Goal: Task Accomplishment & Management: Manage account settings

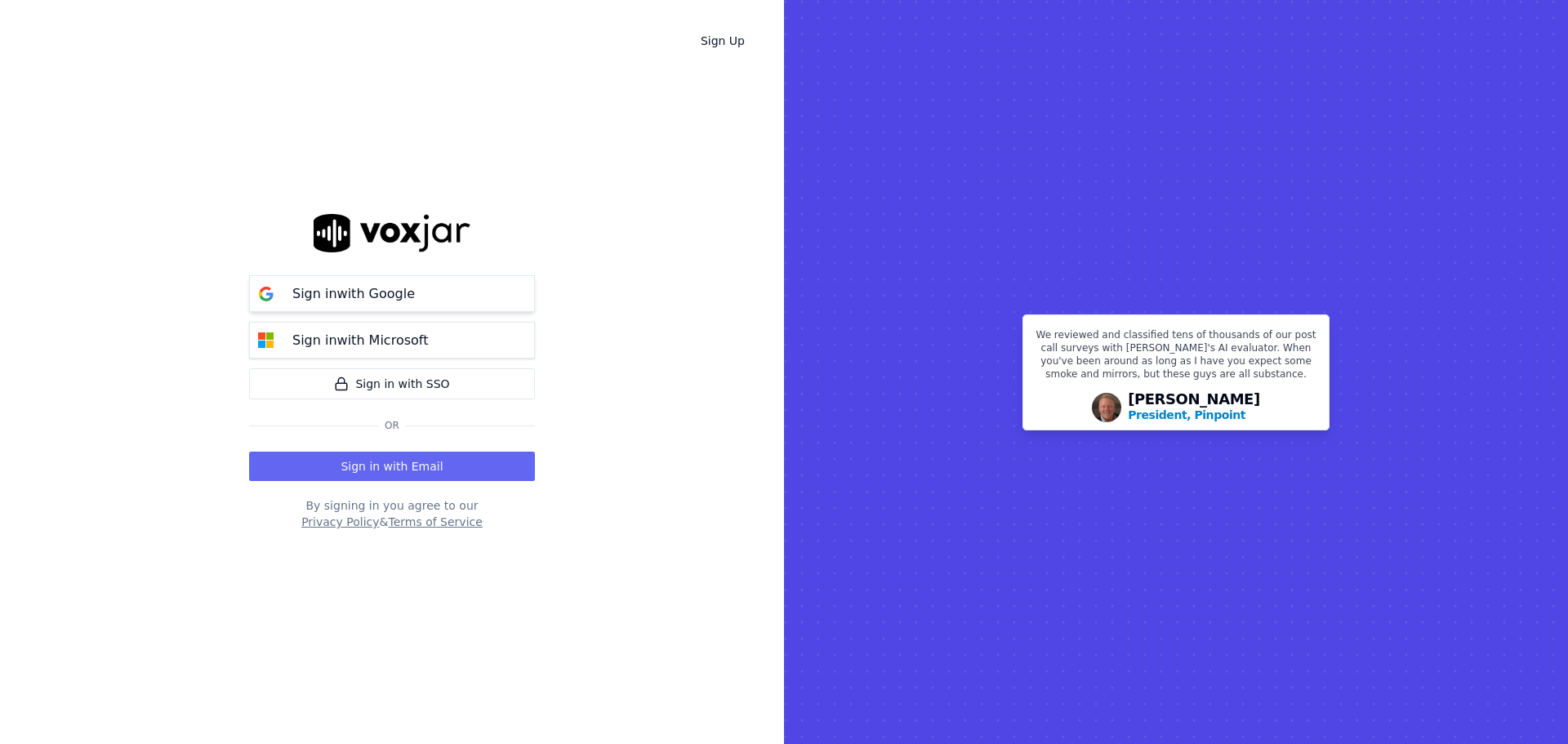
click at [358, 297] on p "Sign in with Google" at bounding box center [353, 293] width 123 height 19
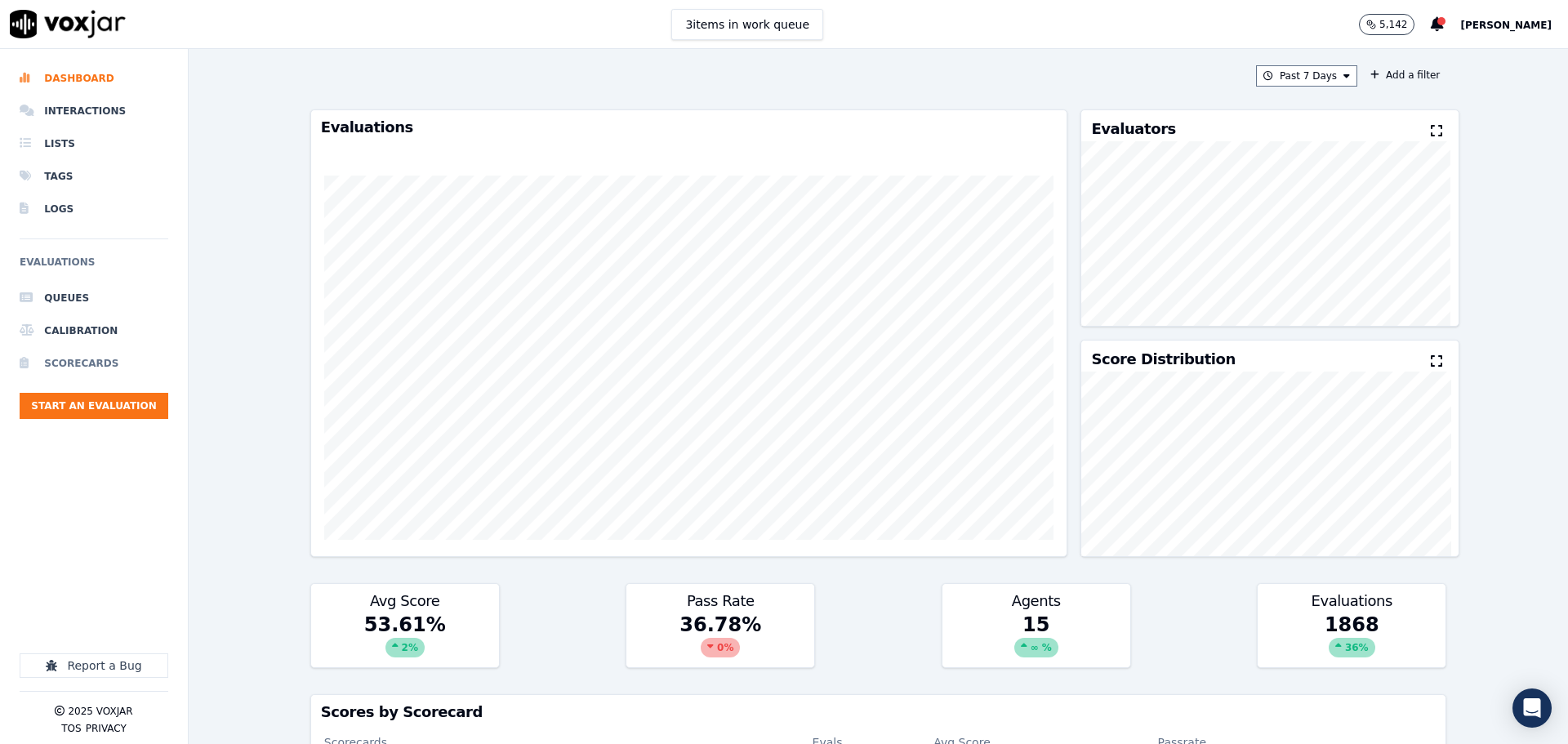
click at [83, 359] on li "Scorecards" at bounding box center [93, 363] width 149 height 33
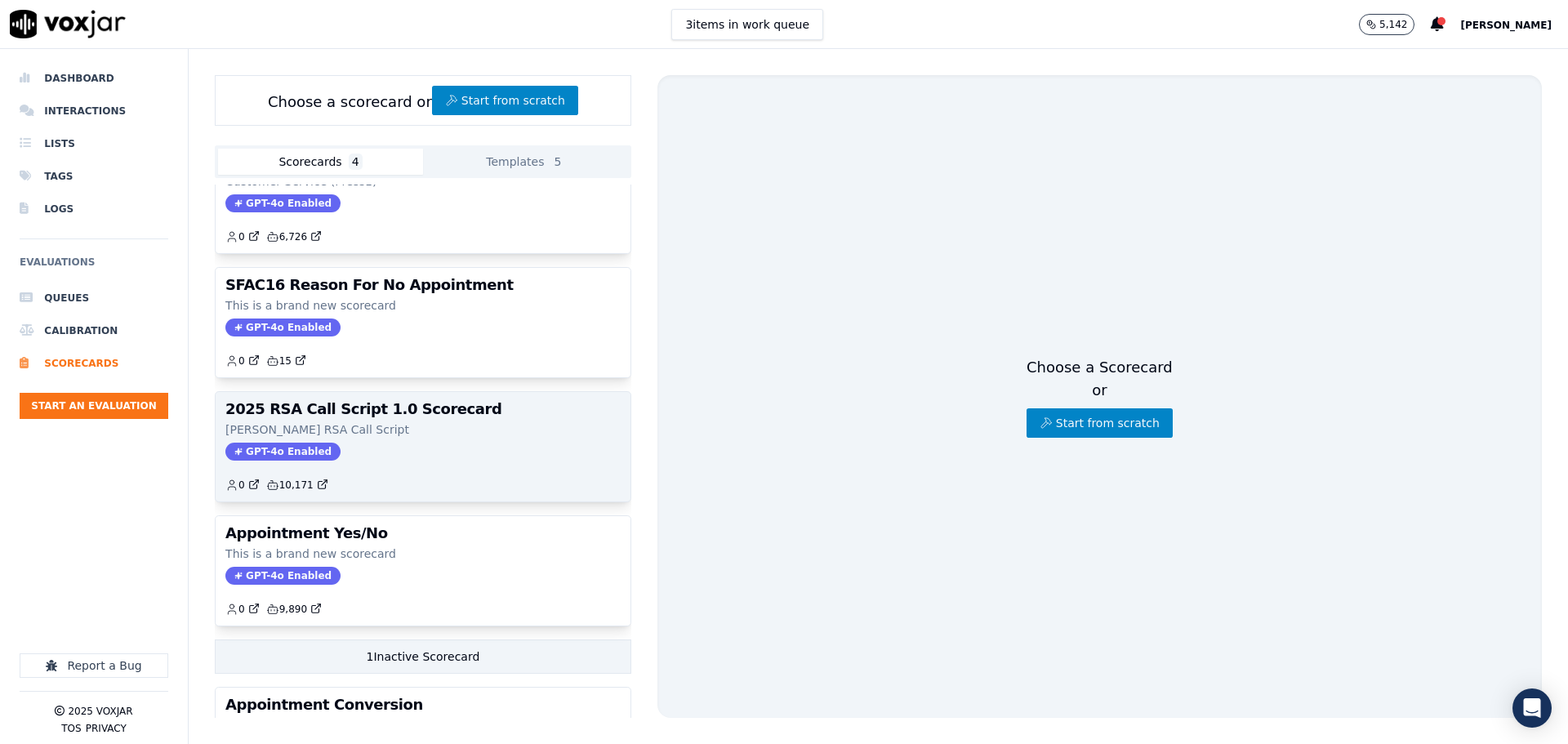
scroll to position [81, 0]
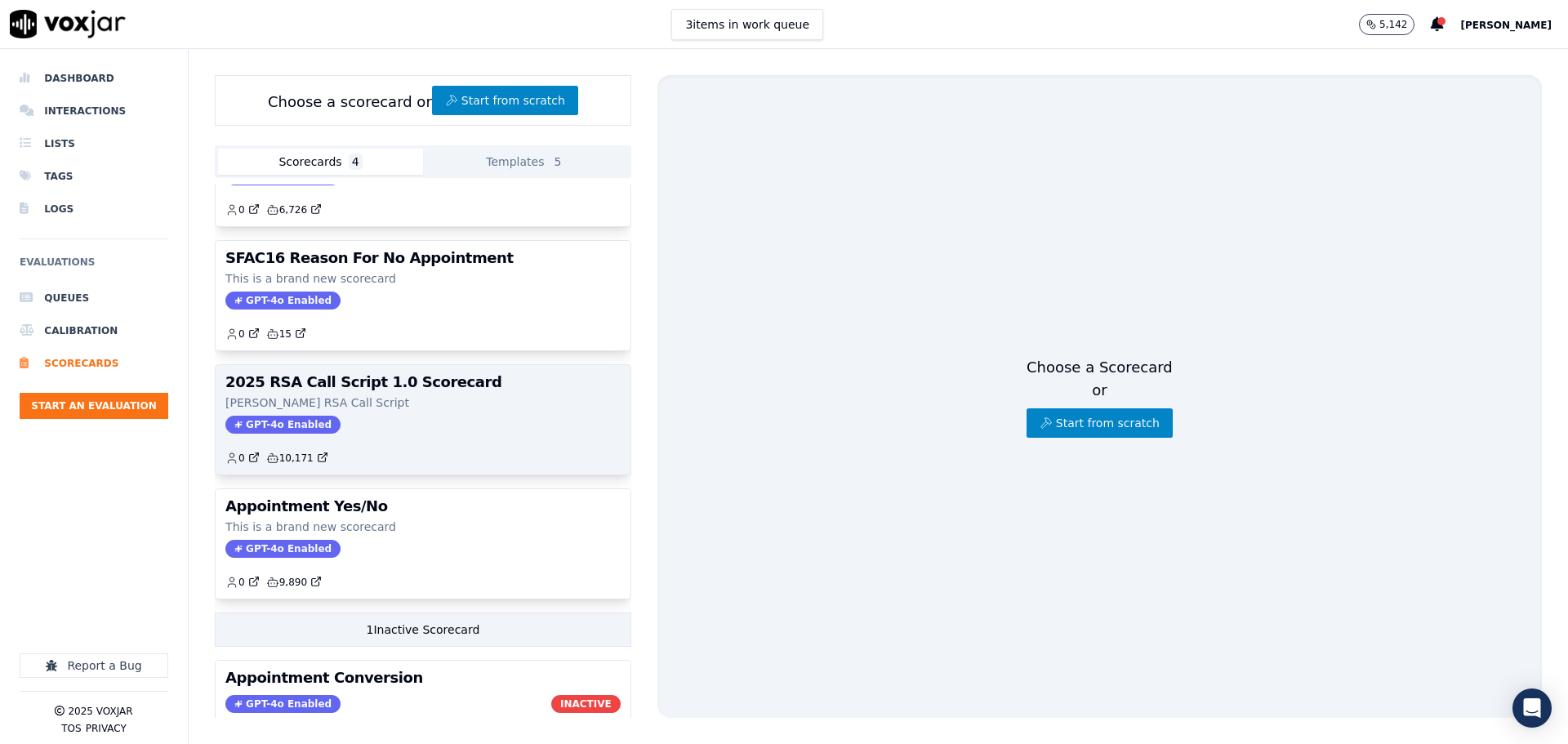
click at [445, 437] on div "2025 RSA Call Script 1.0 Scorecard Steve Pona RSA Call Script GPT-4o Enabled 0 …" at bounding box center [423, 420] width 415 height 109
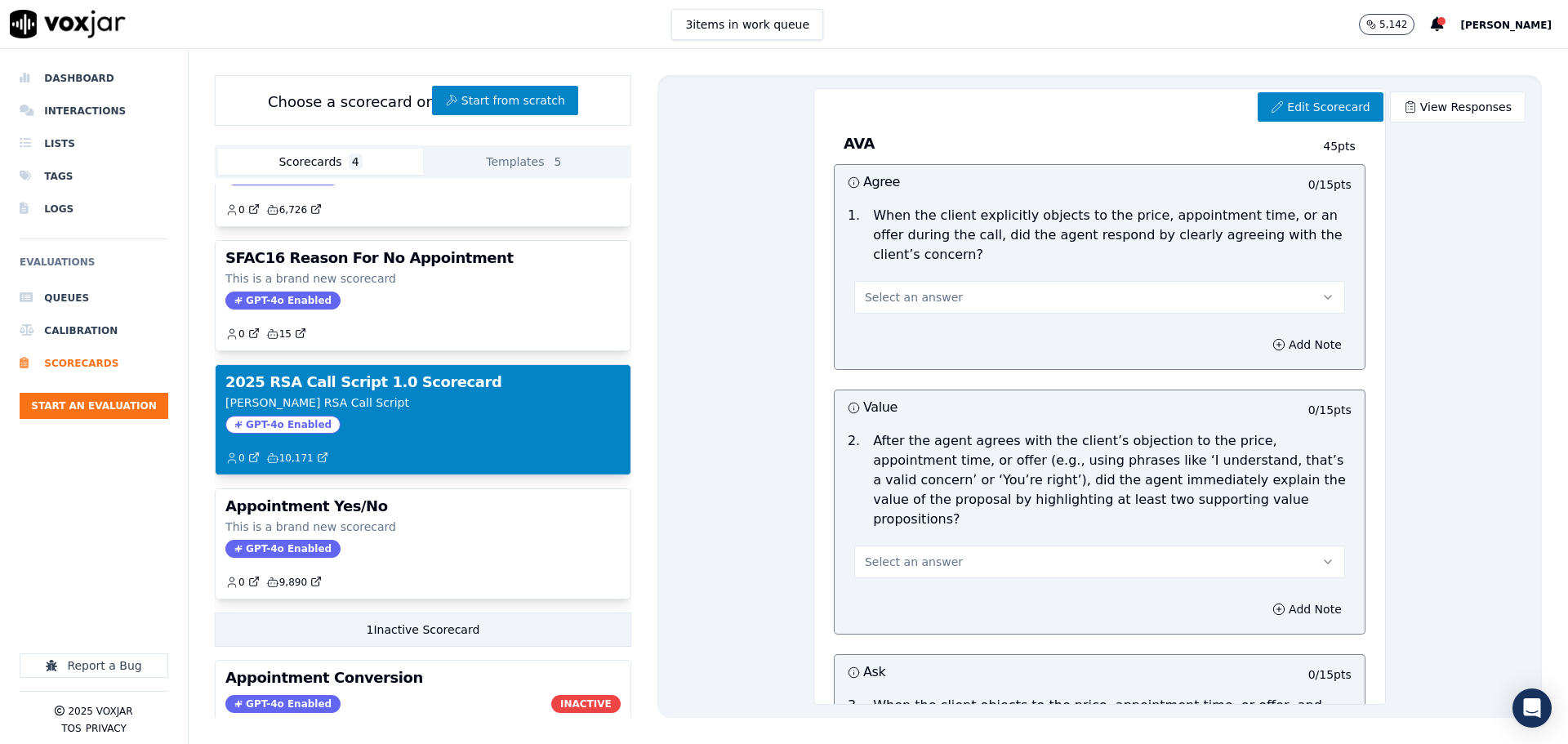
scroll to position [1389, 0]
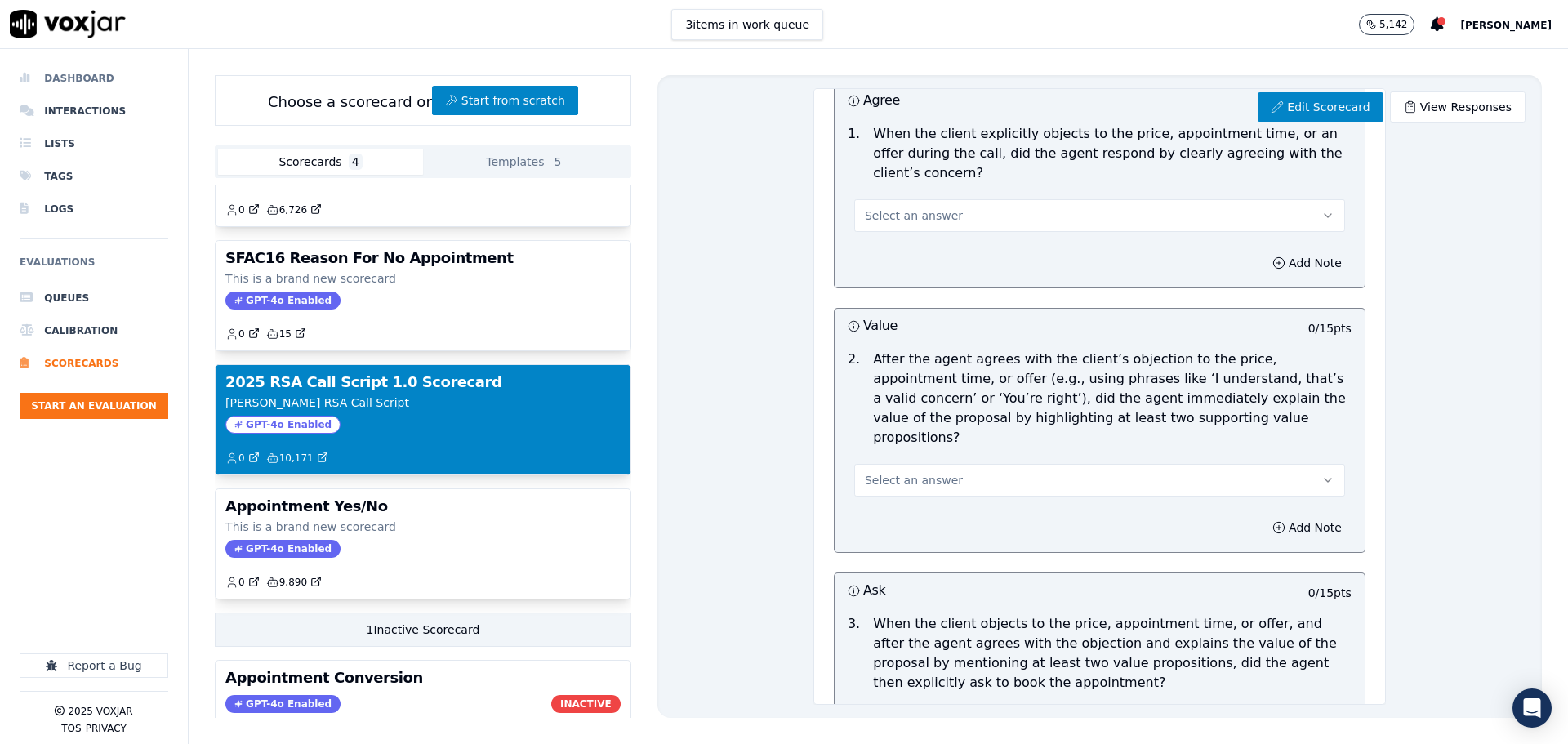
click at [74, 73] on li "Dashboard" at bounding box center [93, 78] width 149 height 33
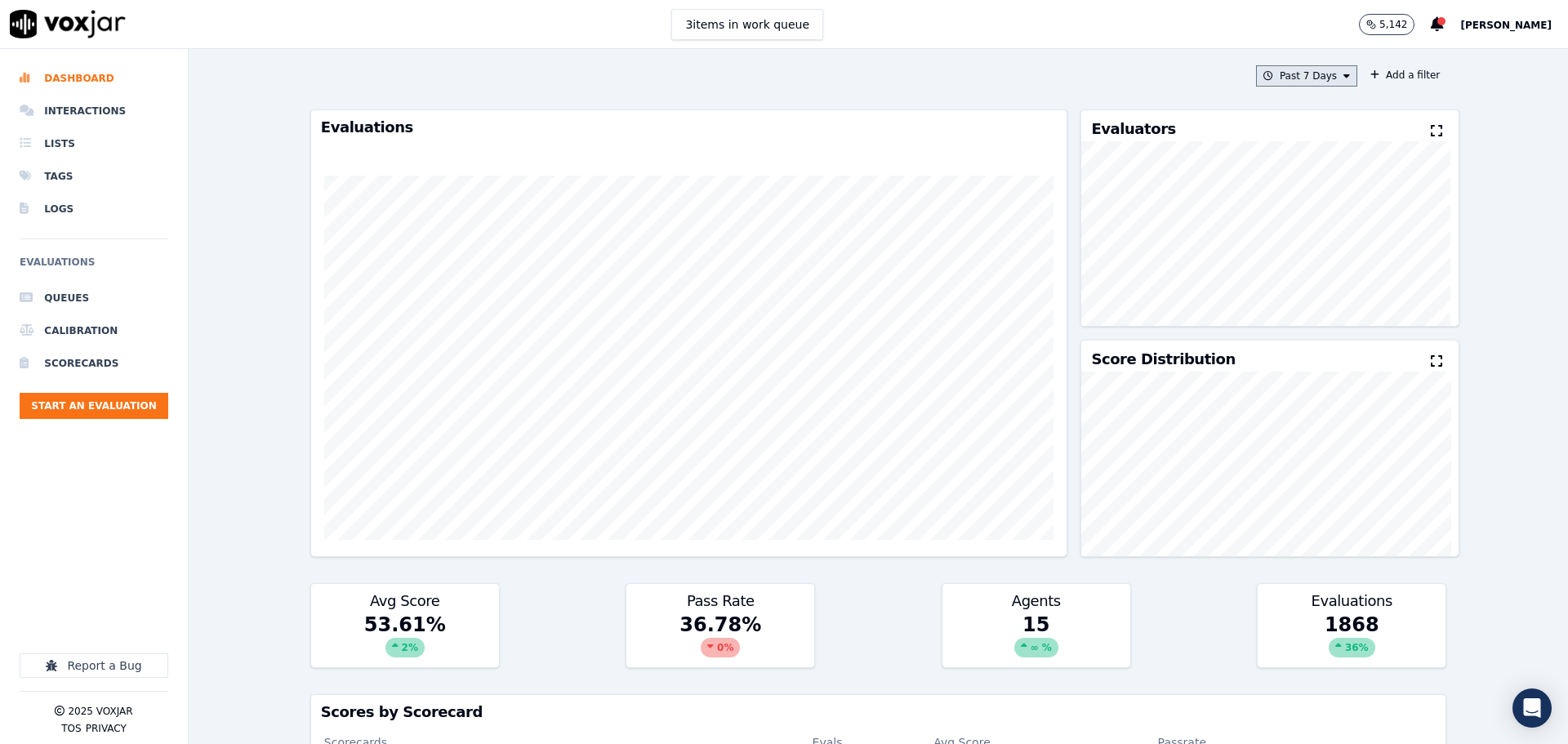
click at [1267, 71] on button "Past 7 Days" at bounding box center [1306, 76] width 102 height 21
click at [1282, 208] on div "This Month" at bounding box center [1309, 204] width 54 height 13
click at [1317, 267] on button "Add" at bounding box center [1333, 264] width 32 height 26
click at [1388, 73] on button "Add a filter" at bounding box center [1404, 75] width 82 height 19
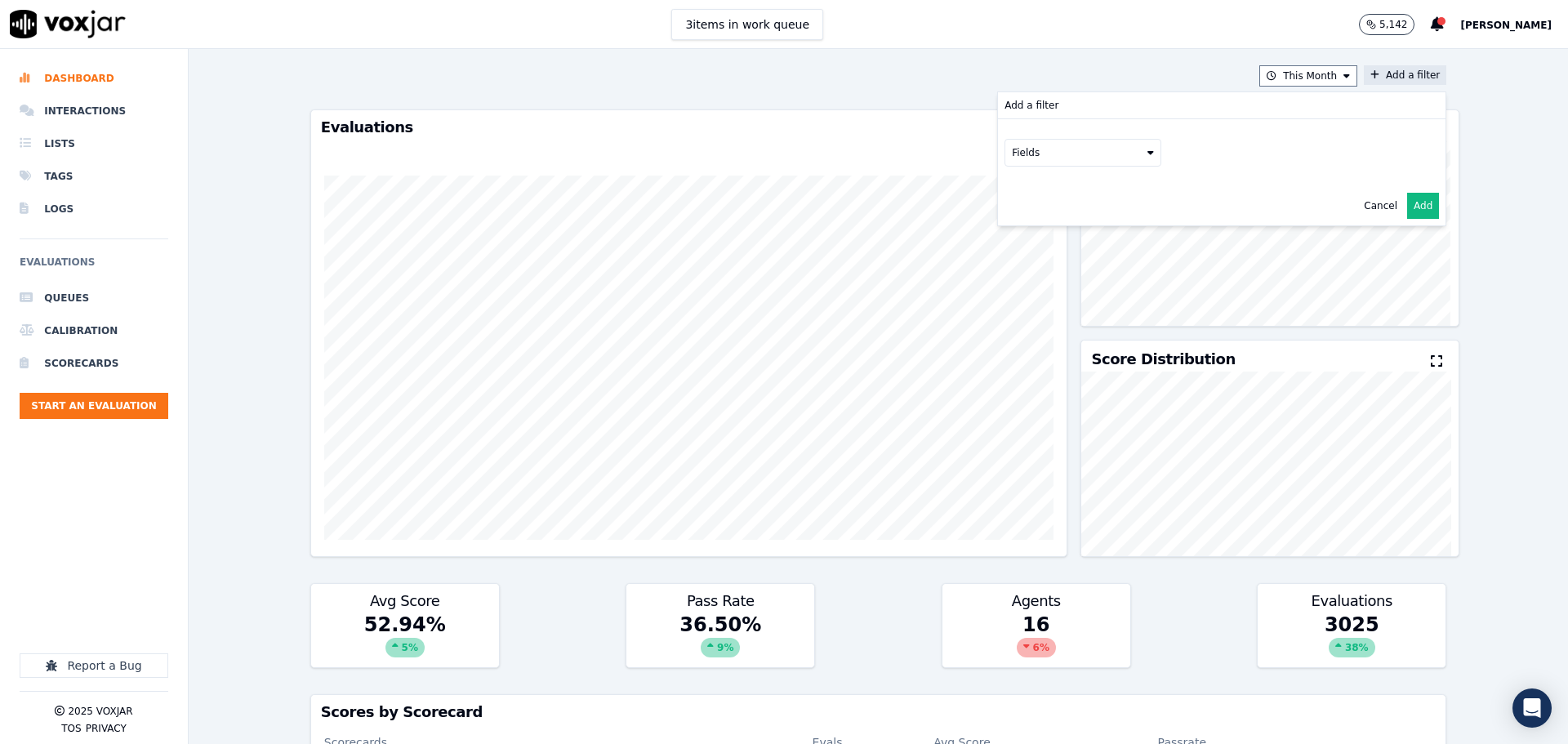
drag, startPoint x: 1001, startPoint y: 145, endPoint x: 1036, endPoint y: 163, distance: 39.4
click at [1004, 145] on button "Fields" at bounding box center [1082, 152] width 157 height 28
click at [1032, 312] on div "scorecard" at bounding box center [1055, 318] width 48 height 13
click at [1104, 186] on button "Fields" at bounding box center [1102, 186] width 157 height 28
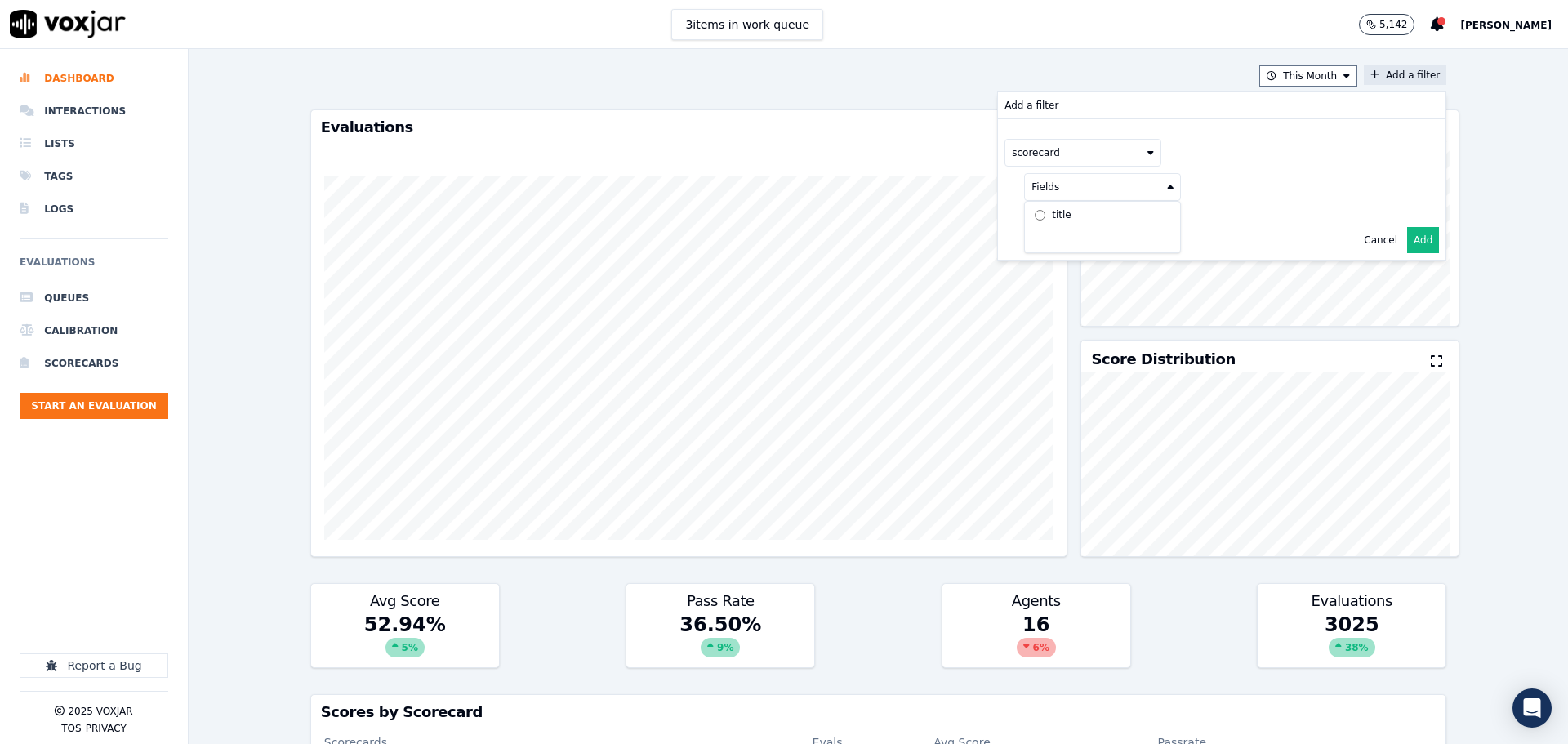
click at [1086, 217] on label "title" at bounding box center [1102, 214] width 149 height 19
click at [1200, 186] on button at bounding box center [1304, 185] width 235 height 24
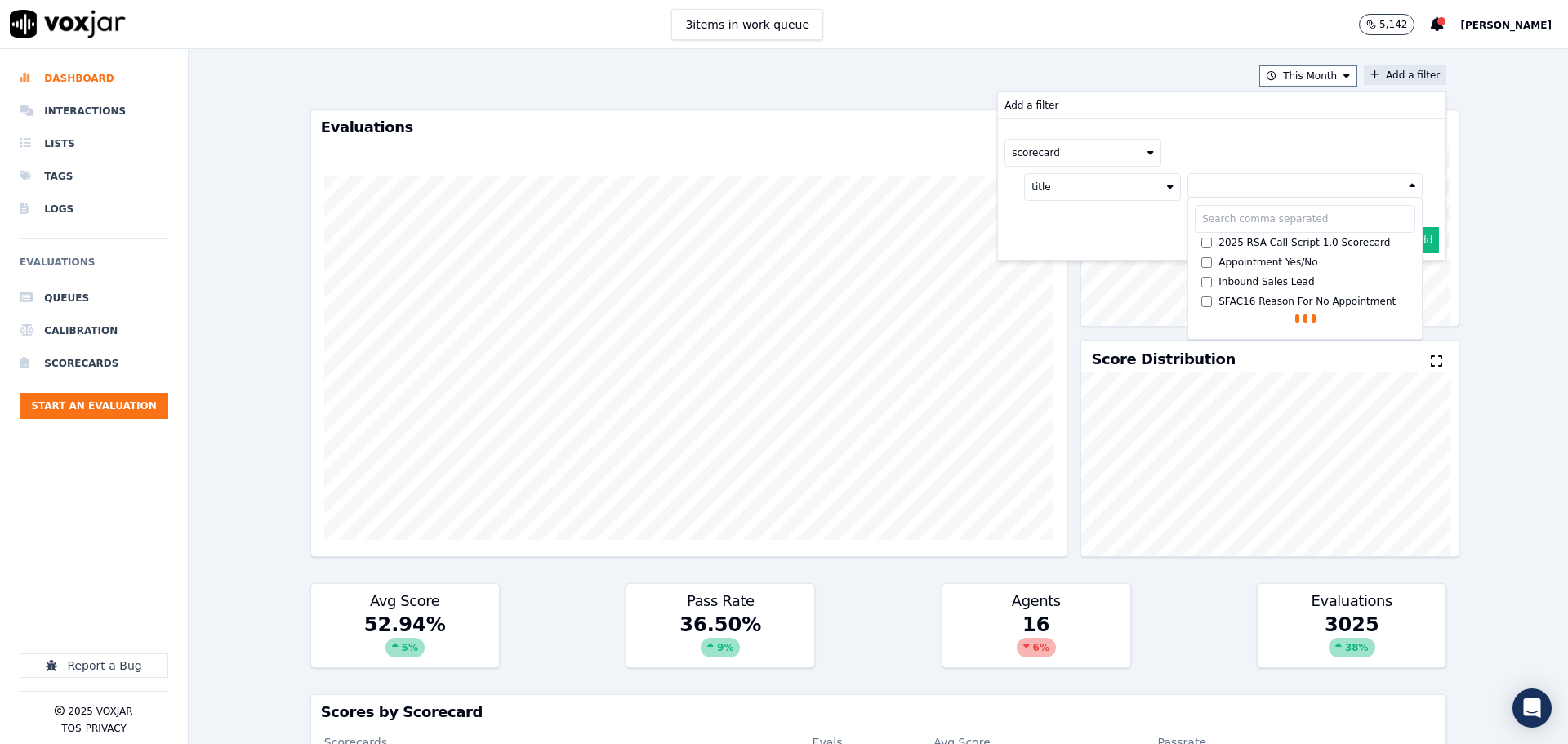
click at [1218, 237] on div "2025 RSA Call Script 1.0 Scorecard" at bounding box center [1304, 243] width 171 height 13
click at [1407, 276] on button "Add" at bounding box center [1423, 279] width 32 height 26
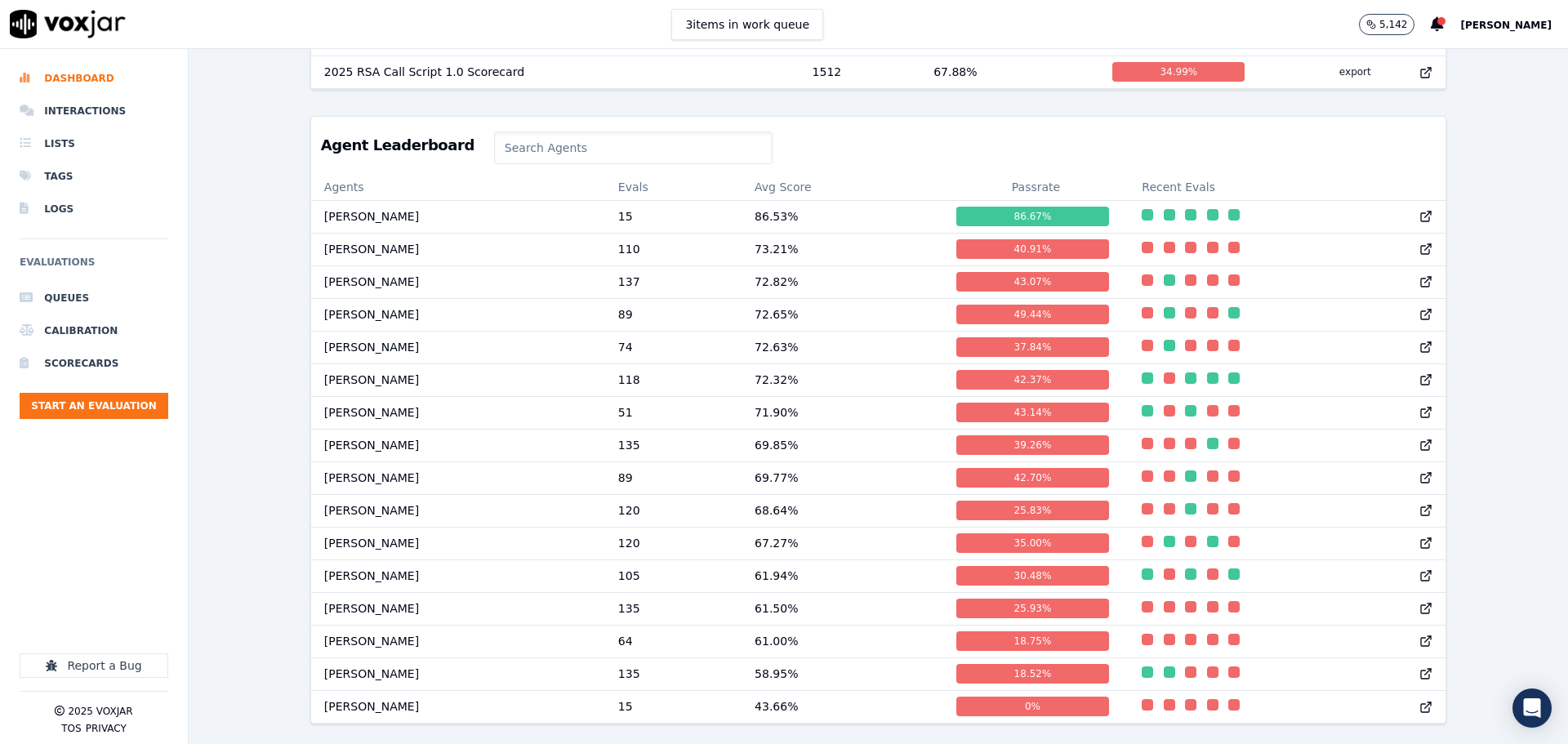
scroll to position [735, 0]
click at [61, 362] on li "Scorecards" at bounding box center [93, 363] width 149 height 33
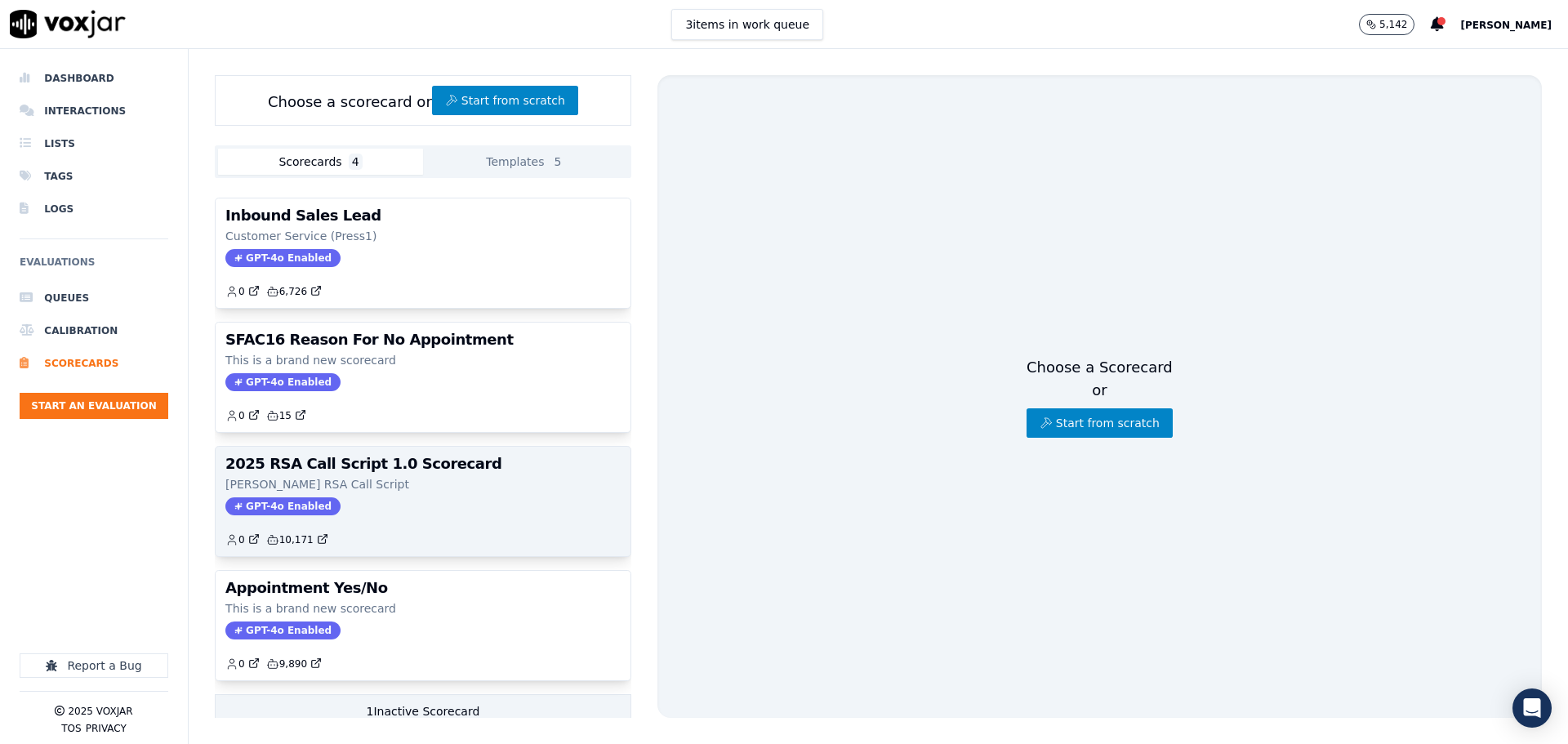
click at [454, 477] on p "Steve Pona RSA Call Script" at bounding box center [422, 484] width 395 height 16
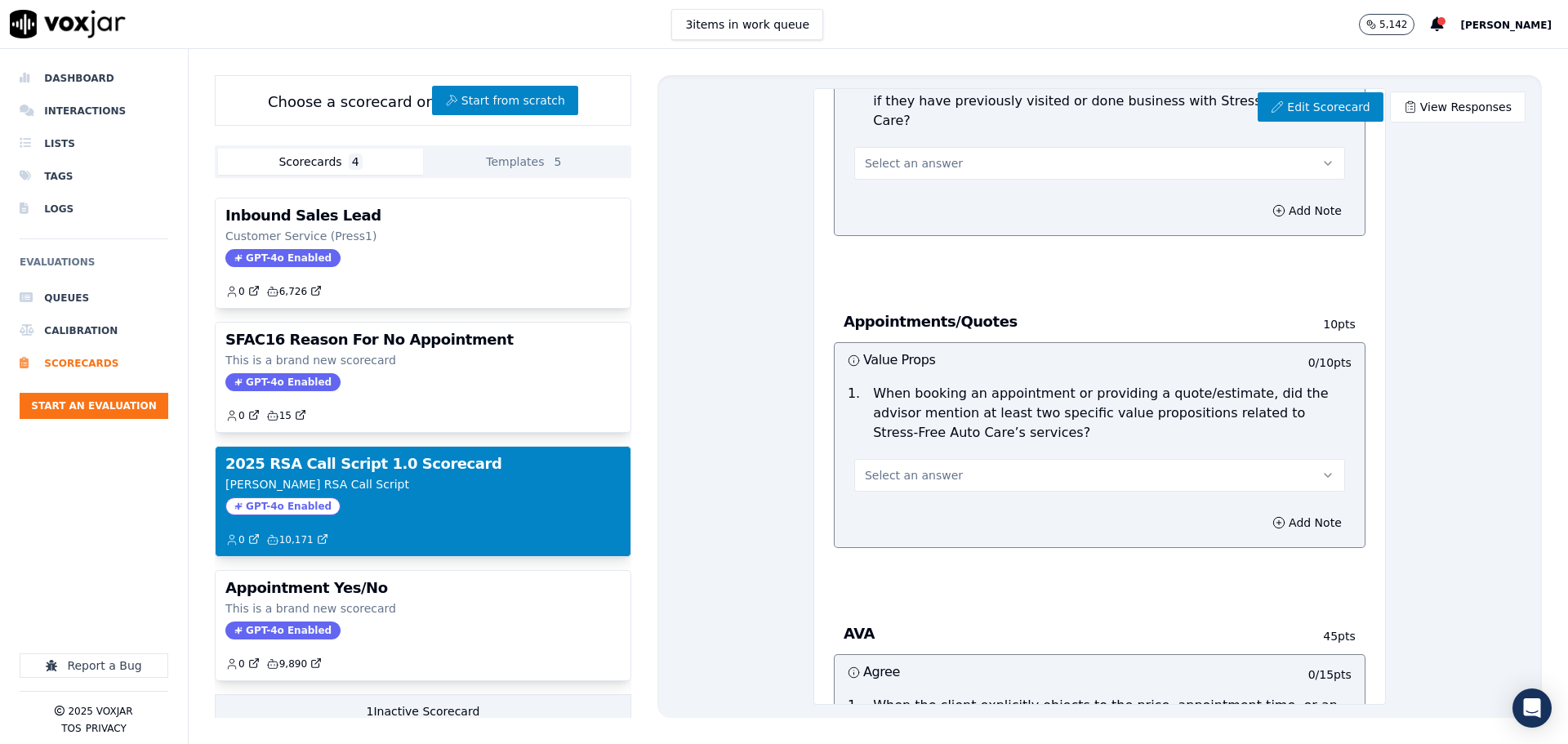
scroll to position [899, 0]
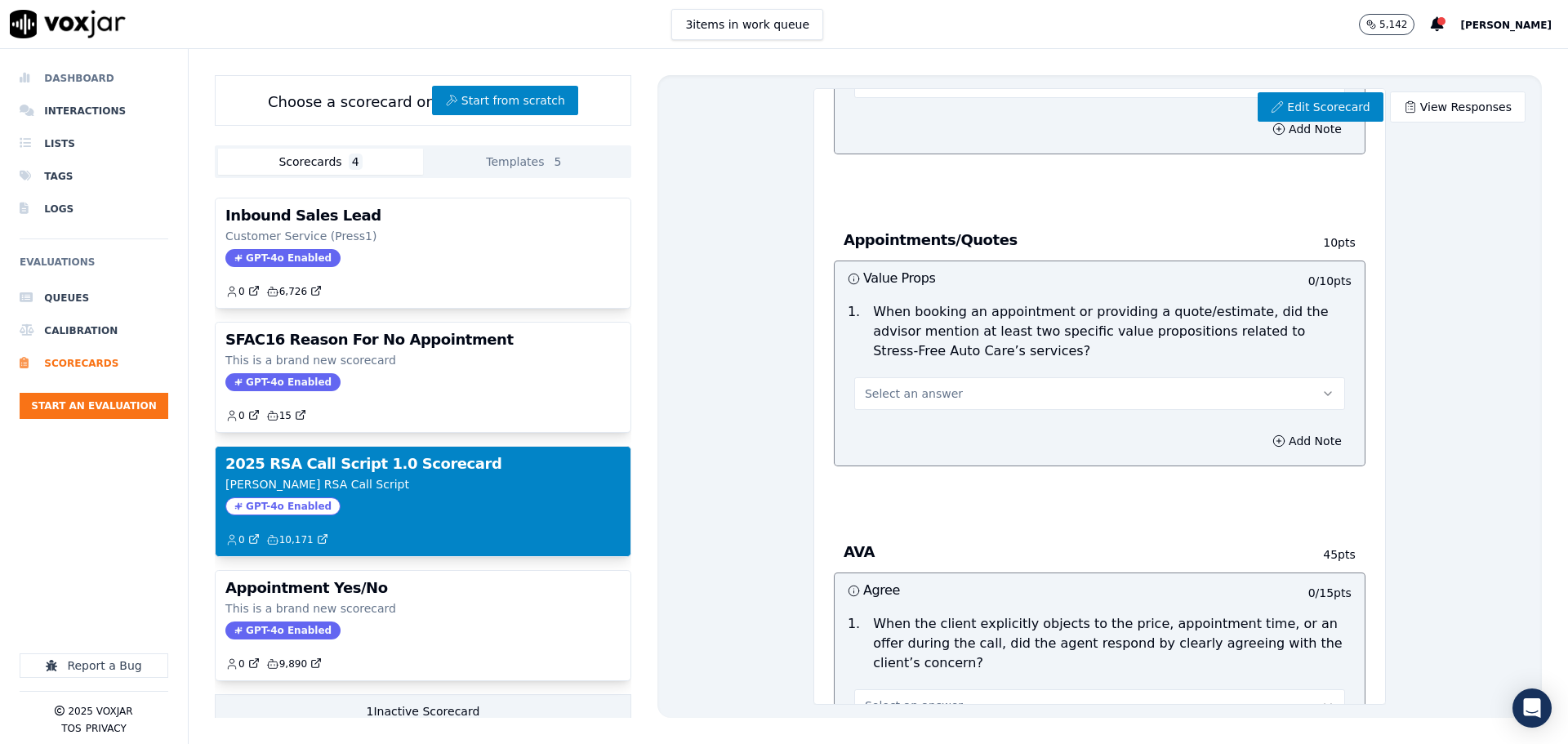
click at [97, 76] on li "Dashboard" at bounding box center [93, 78] width 149 height 33
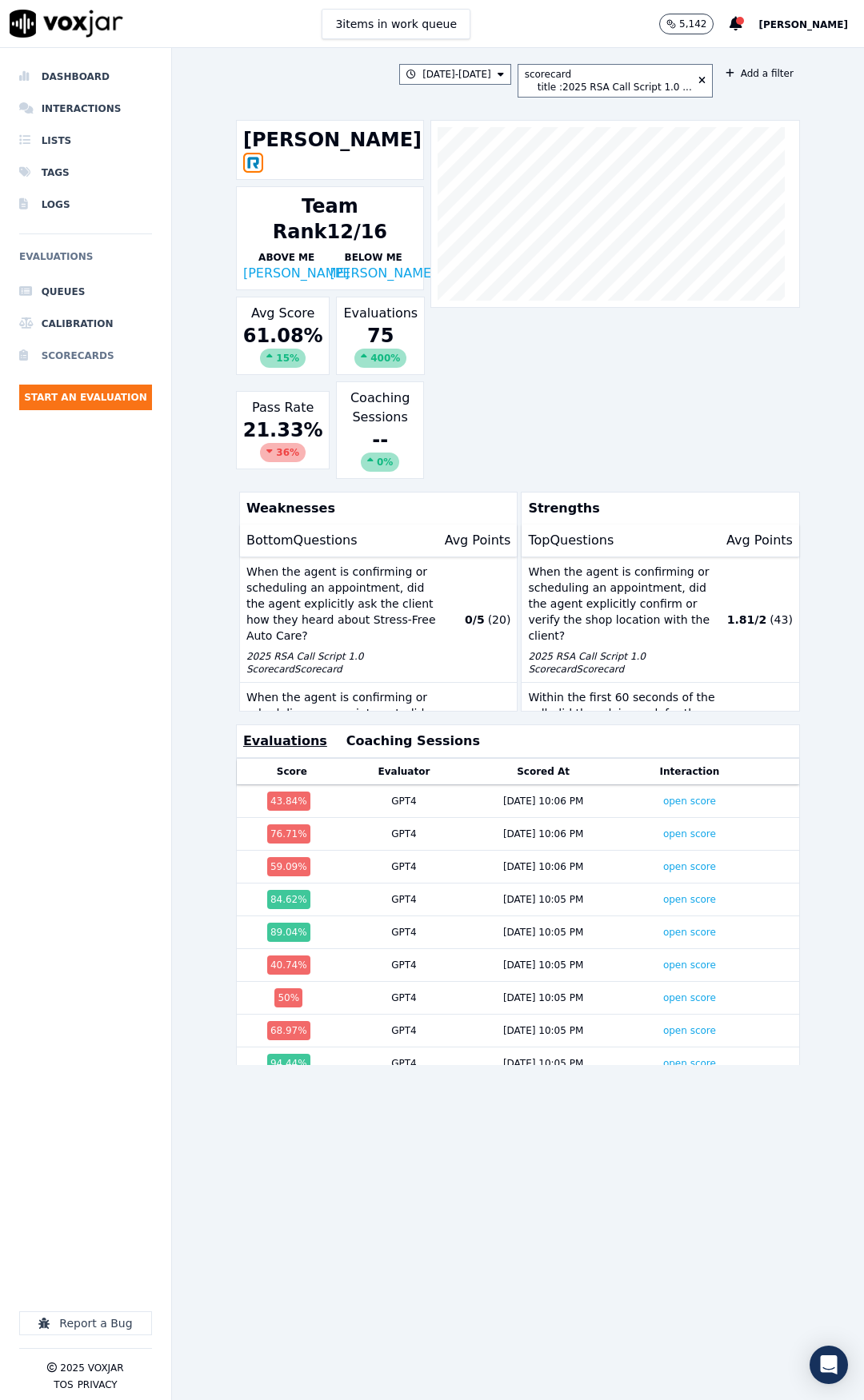
click at [58, 355] on li "Scorecards" at bounding box center [85, 355] width 132 height 32
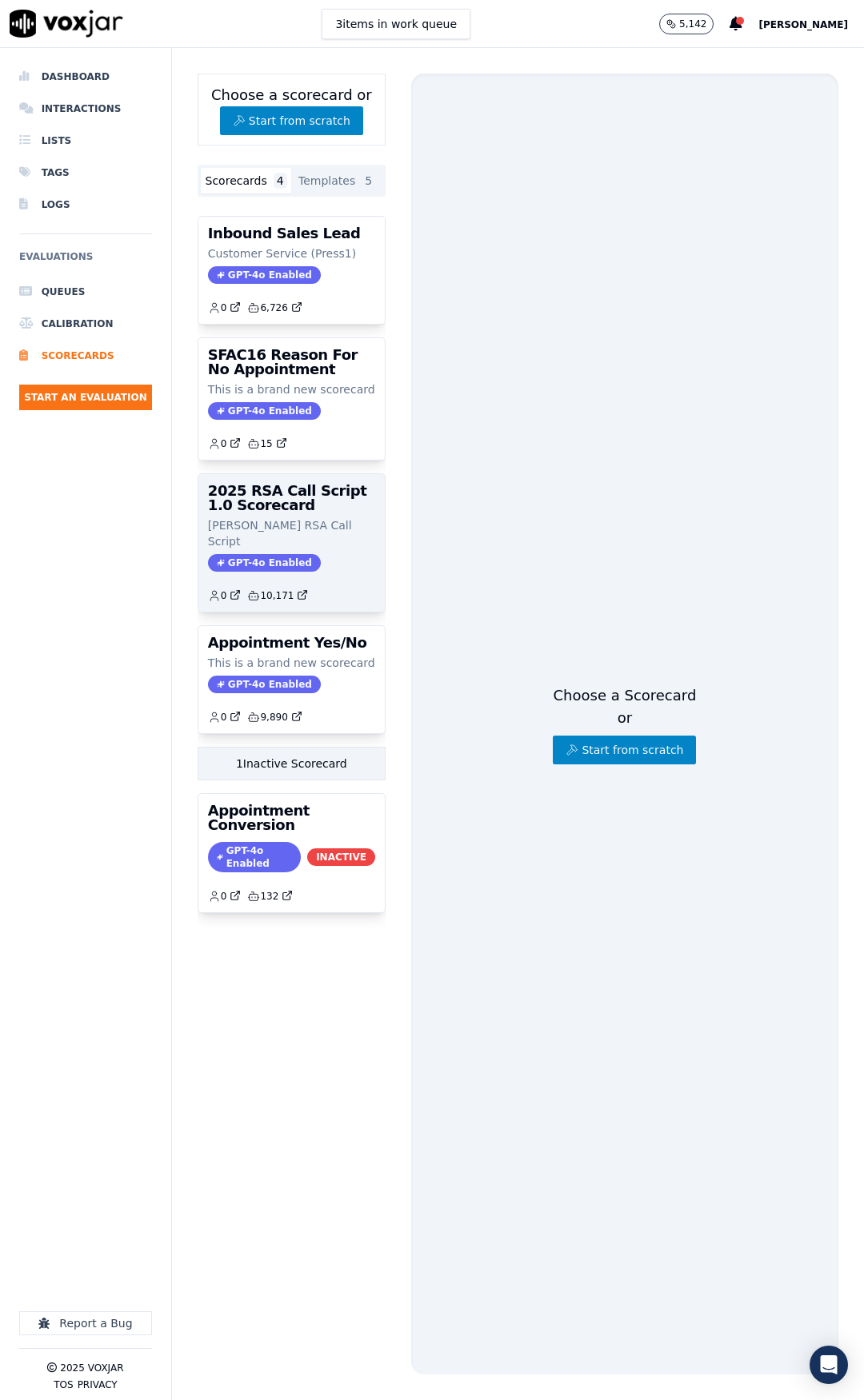
click at [321, 554] on div "GPT-4o Enabled" at bounding box center [291, 562] width 167 height 17
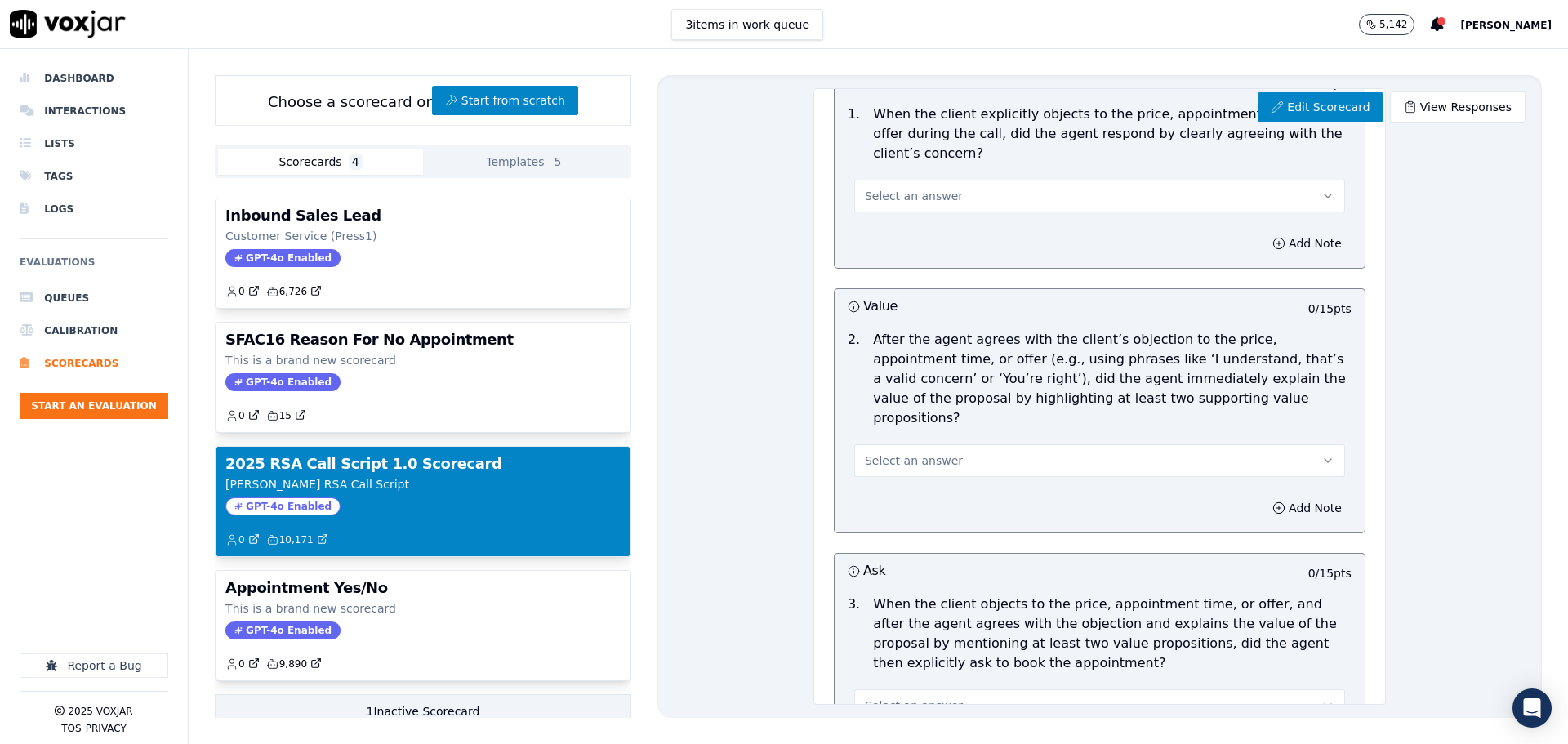
scroll to position [1369, 0]
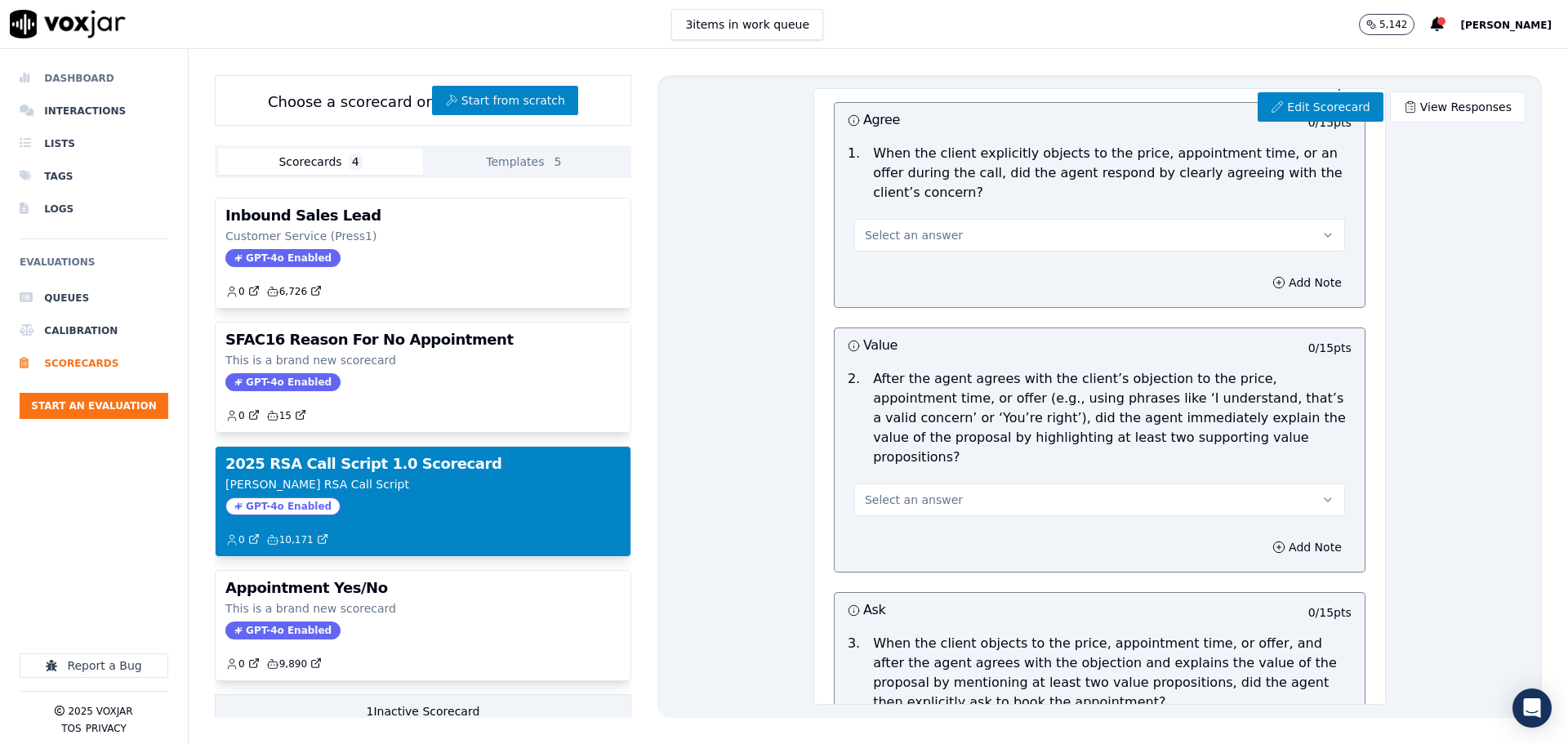
click at [105, 75] on li "Dashboard" at bounding box center [93, 78] width 149 height 33
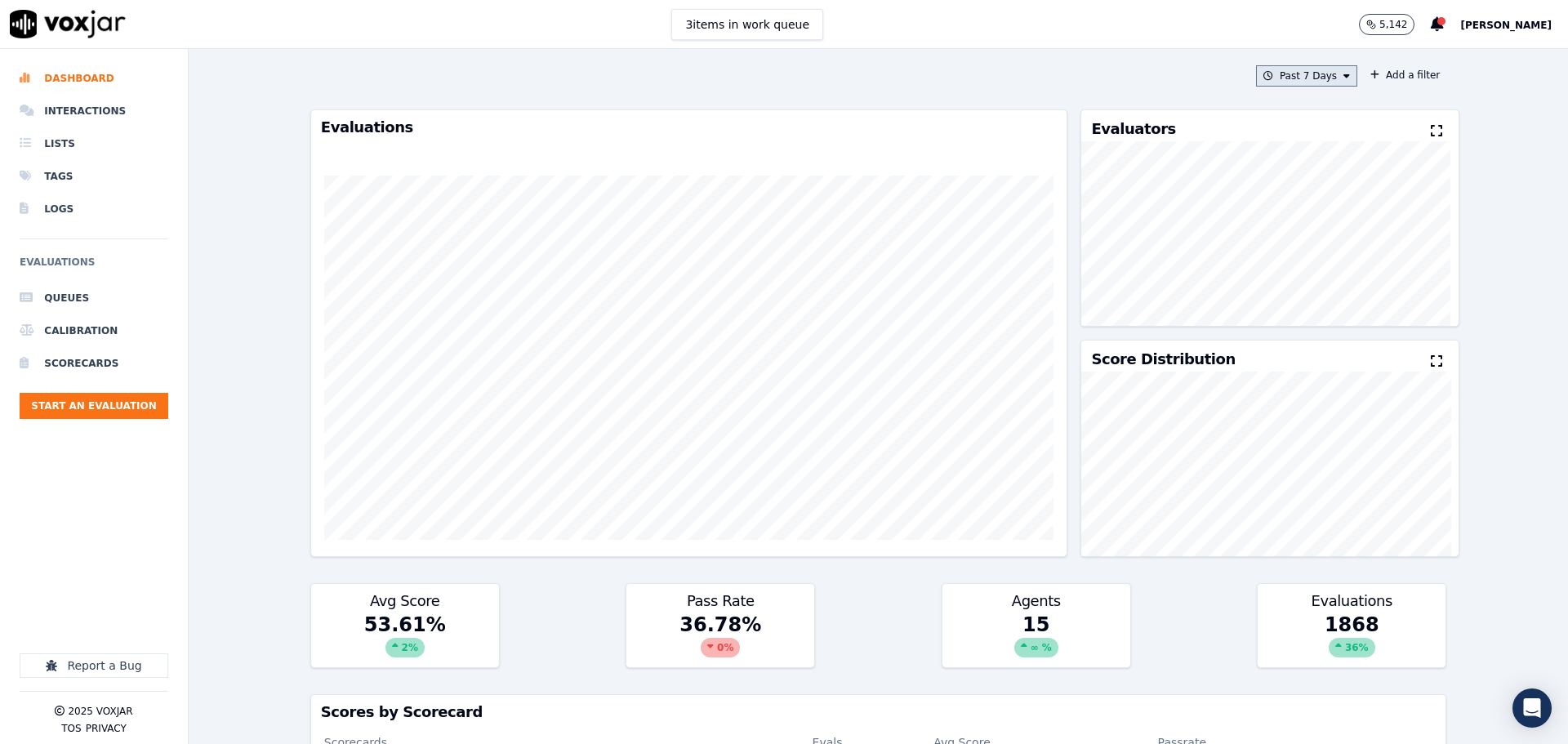
click at [1304, 71] on button "Past 7 Days" at bounding box center [1306, 76] width 102 height 21
click at [1282, 201] on div "This Month" at bounding box center [1309, 204] width 54 height 13
click at [1319, 276] on button "Add" at bounding box center [1333, 264] width 32 height 26
click at [1377, 76] on button "Add a filter" at bounding box center [1404, 75] width 82 height 19
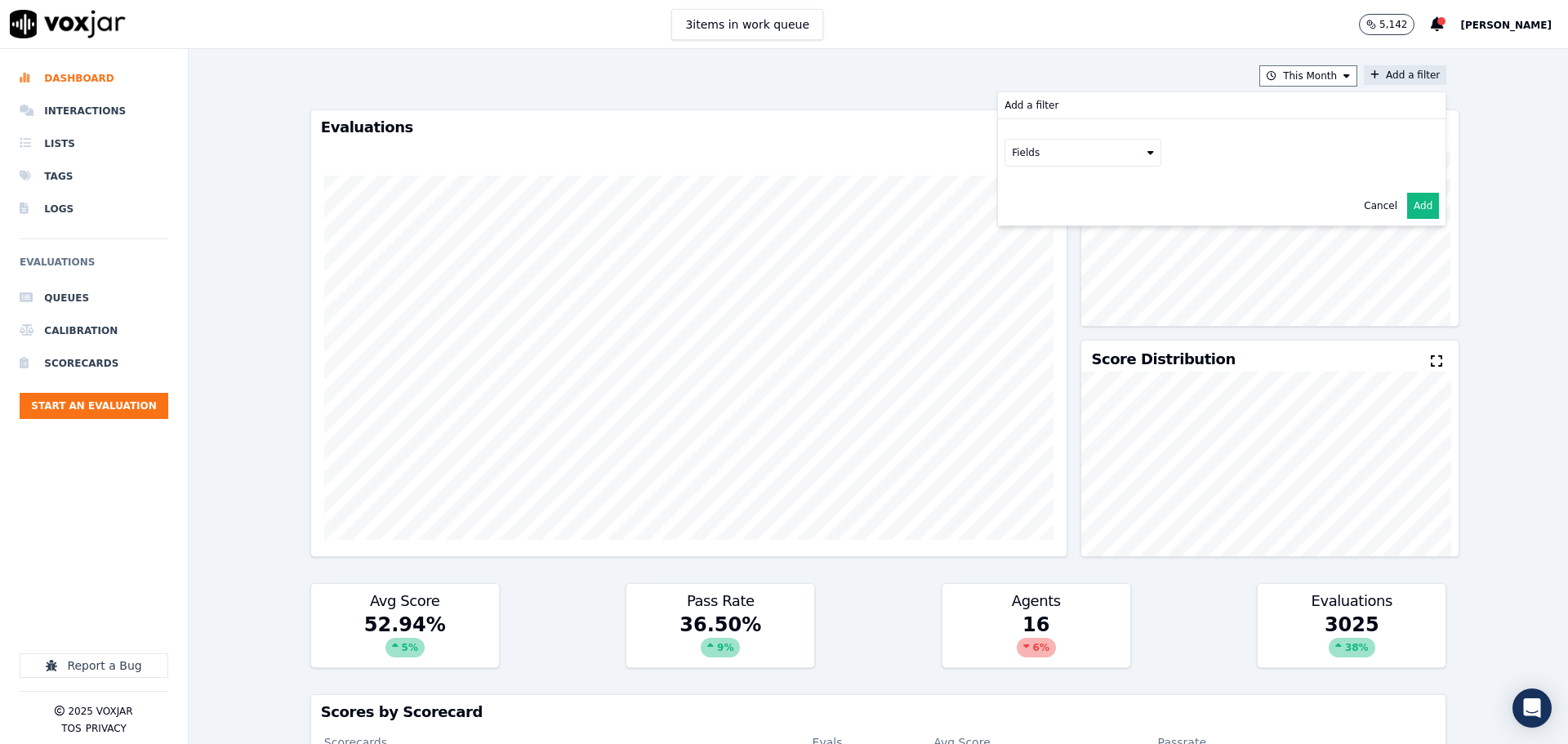
click at [1063, 153] on button "Fields" at bounding box center [1082, 152] width 157 height 28
click at [1049, 308] on label "scorecard" at bounding box center [1082, 317] width 149 height 19
click at [1085, 184] on button "Fields" at bounding box center [1102, 186] width 157 height 28
click at [1065, 219] on label "title" at bounding box center [1102, 214] width 149 height 19
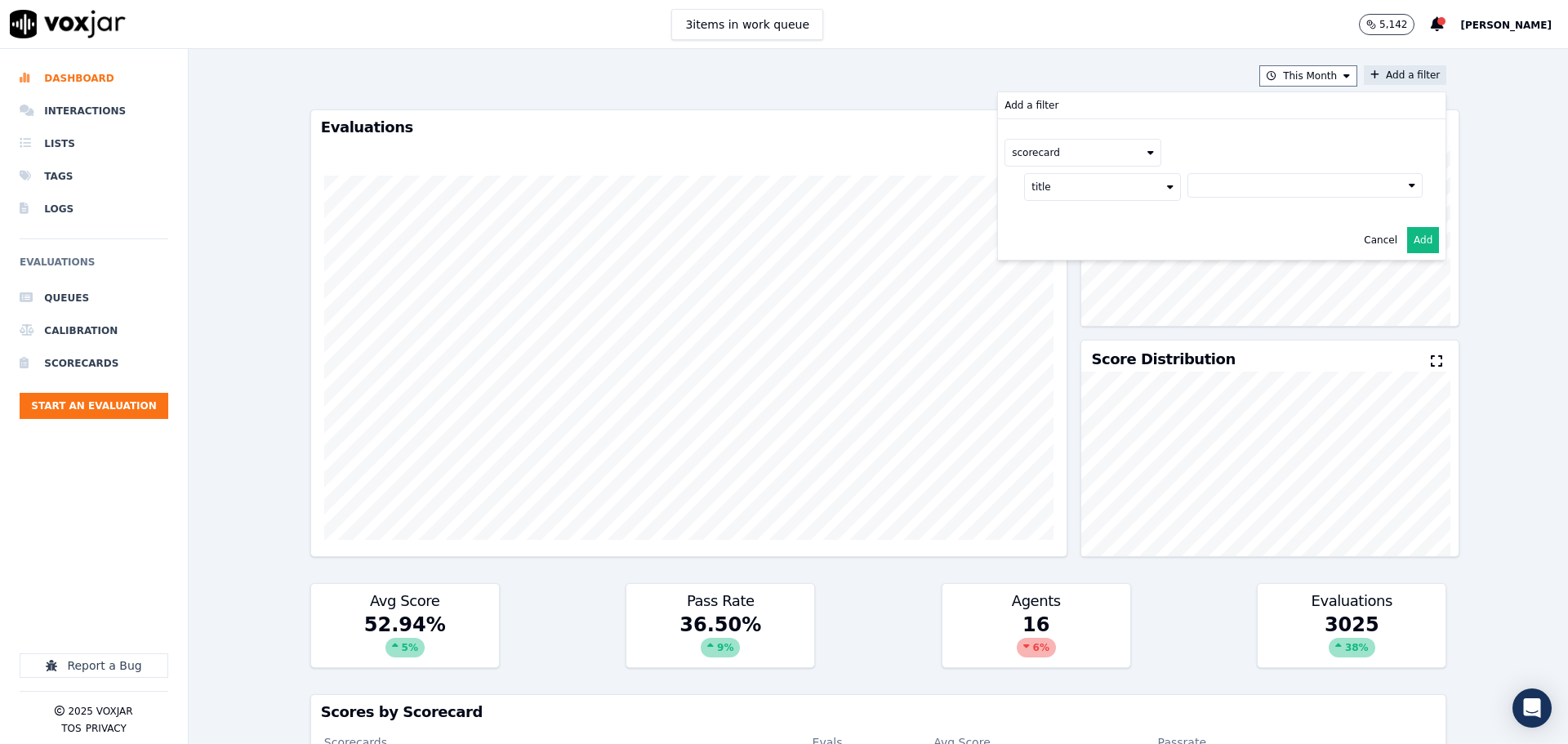
click at [1273, 187] on button at bounding box center [1304, 185] width 235 height 24
click at [1252, 244] on div "2025 RSA Call Script 1.0 Scorecard" at bounding box center [1304, 243] width 171 height 13
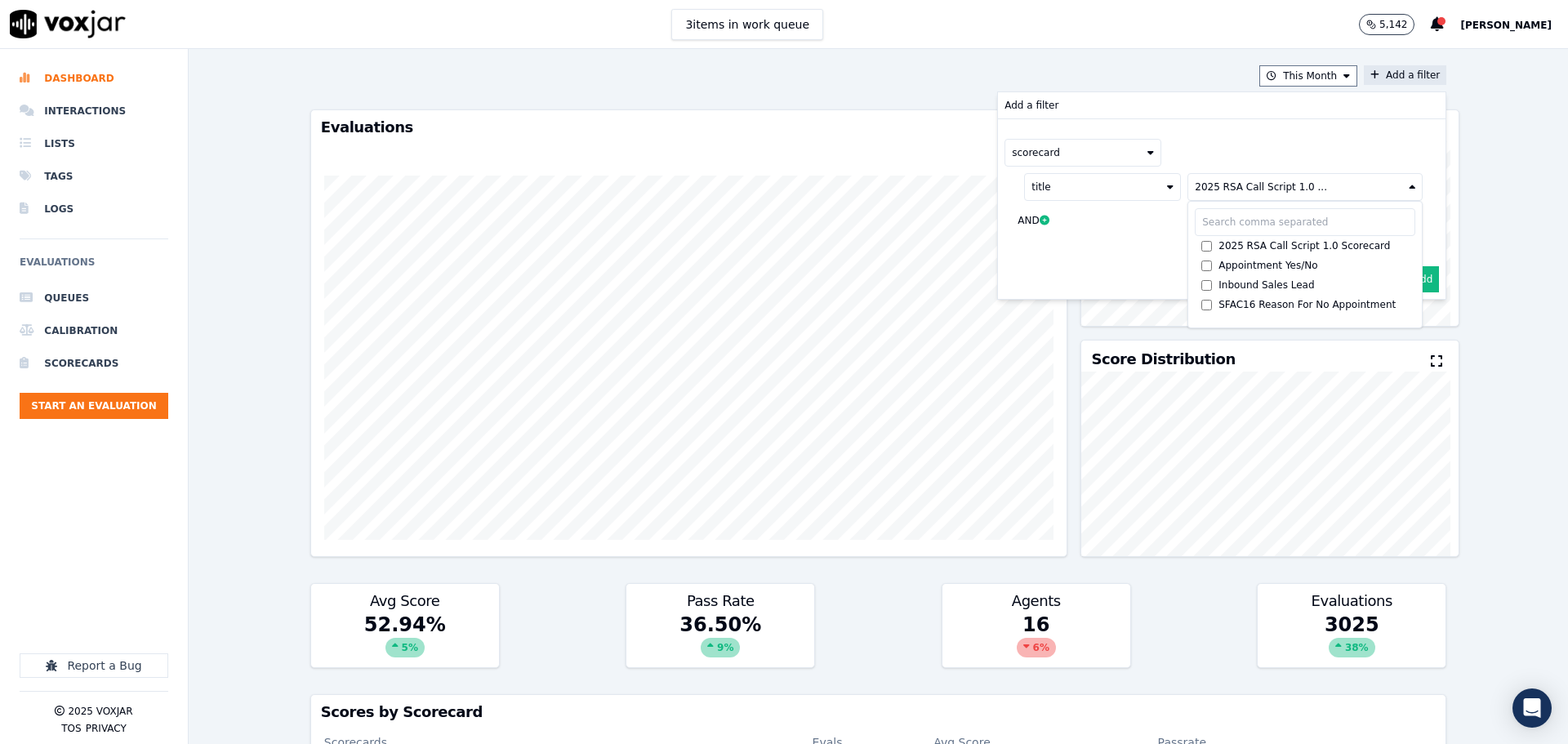
click at [1416, 280] on button "Add" at bounding box center [1423, 279] width 32 height 26
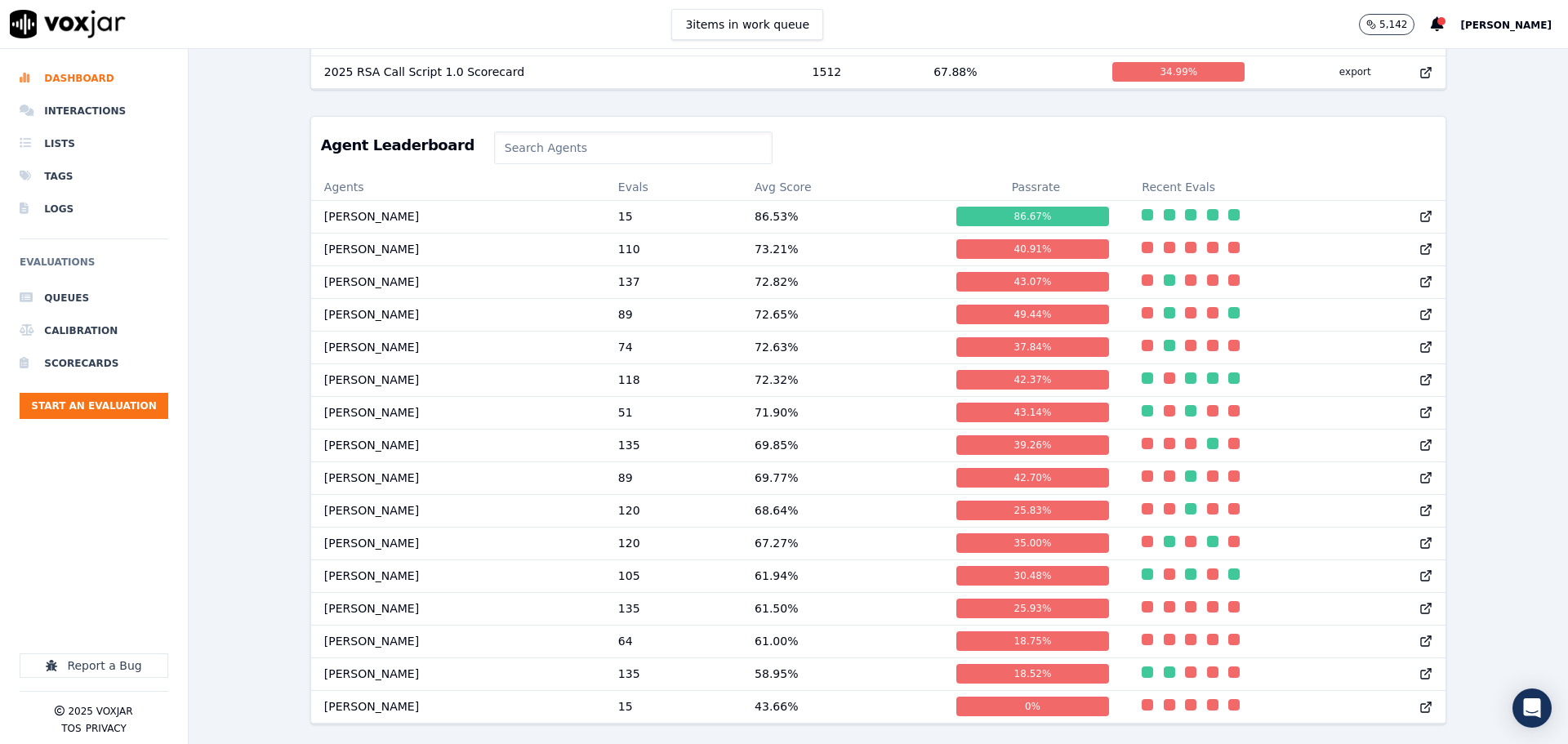
scroll to position [762, 0]
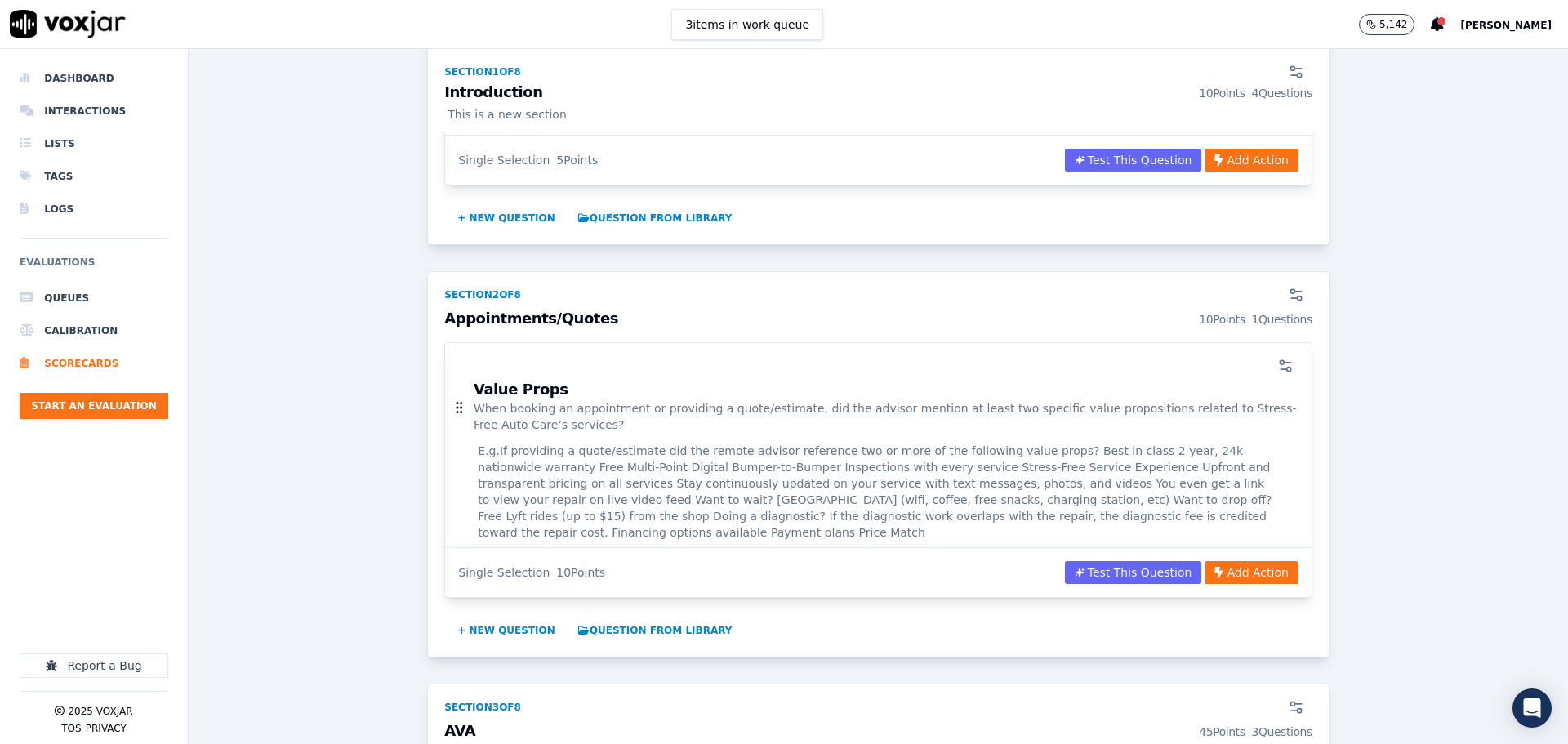
scroll to position [980, 0]
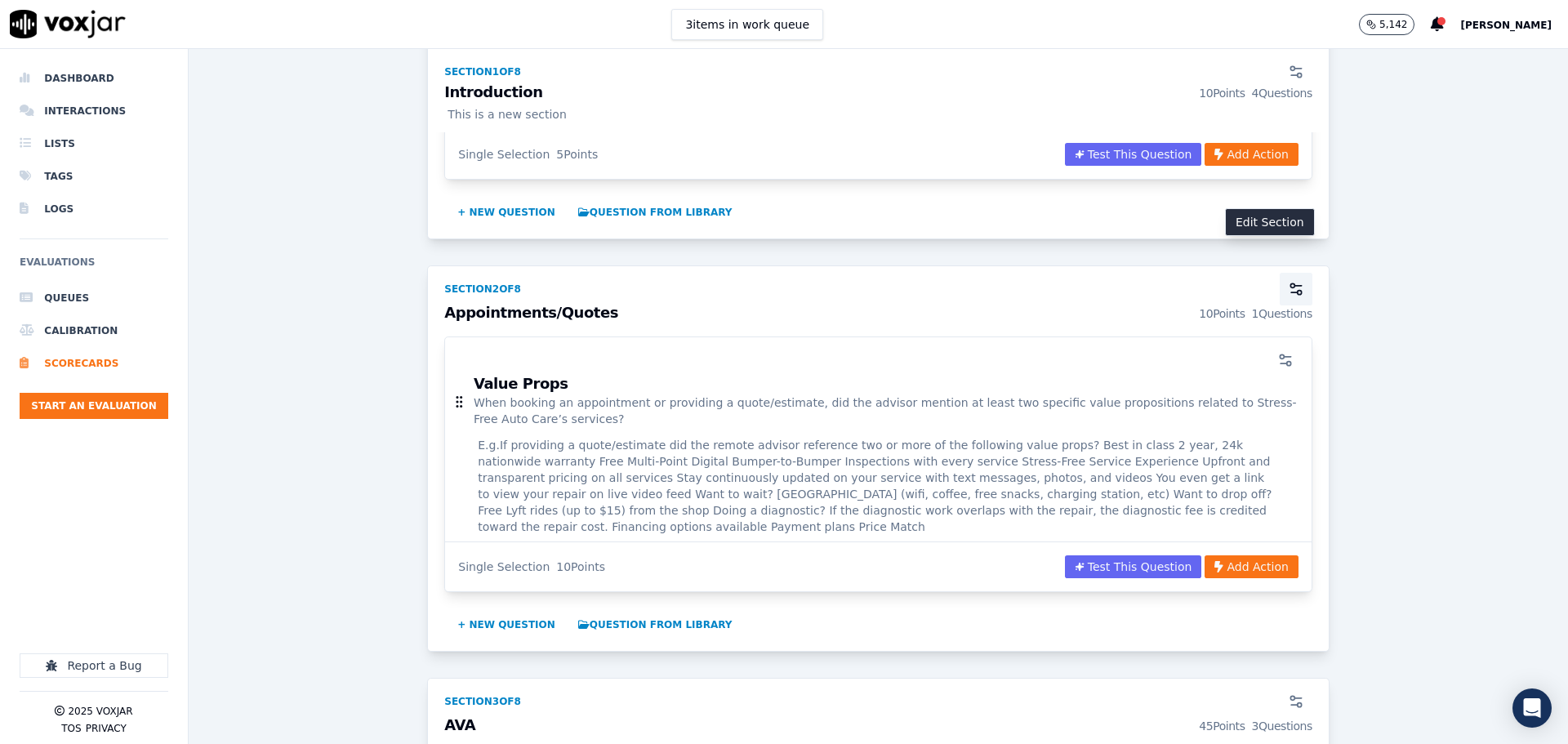
click at [1288, 281] on icon "button" at bounding box center [1295, 289] width 16 height 16
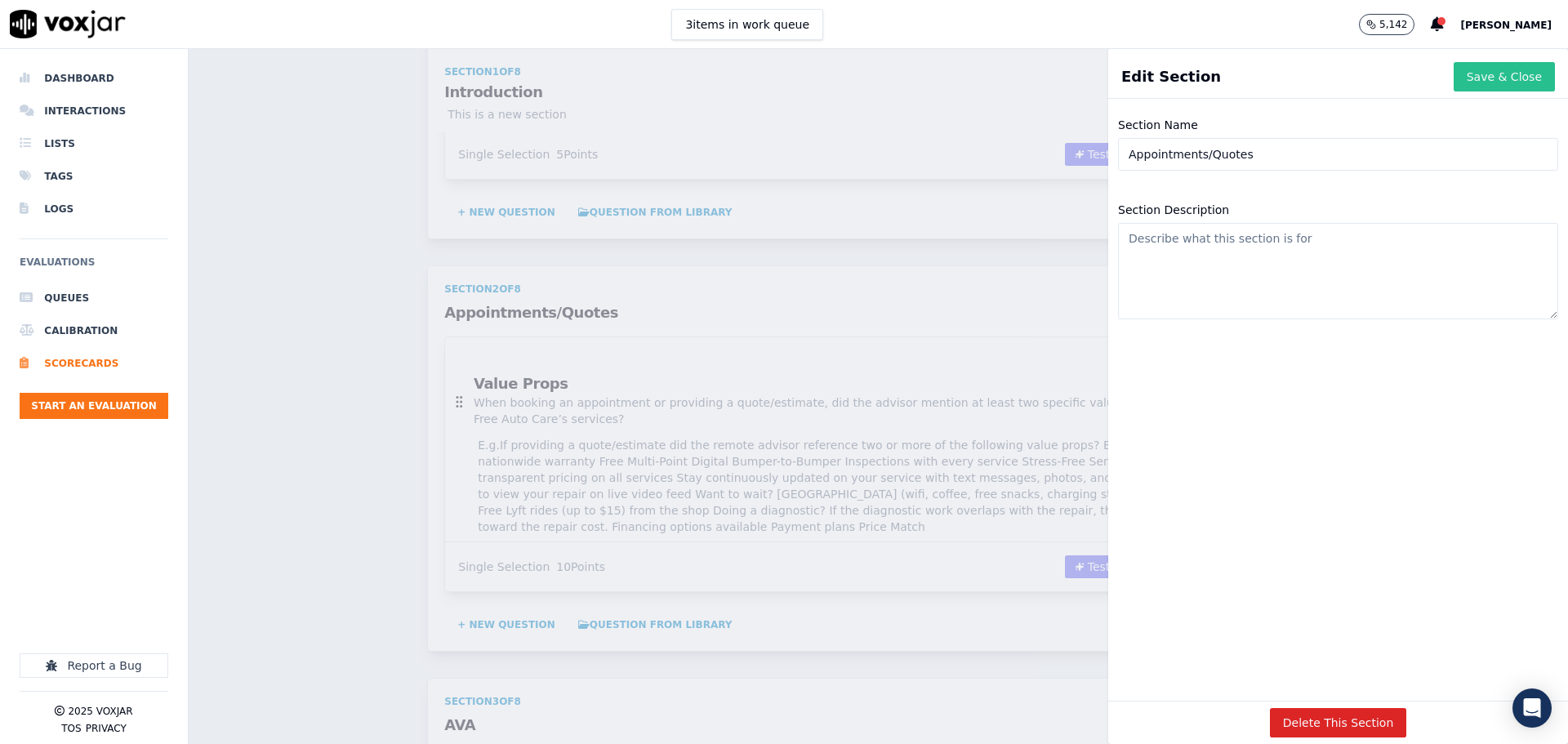
click at [1453, 68] on button "Save & Close" at bounding box center [1503, 76] width 102 height 29
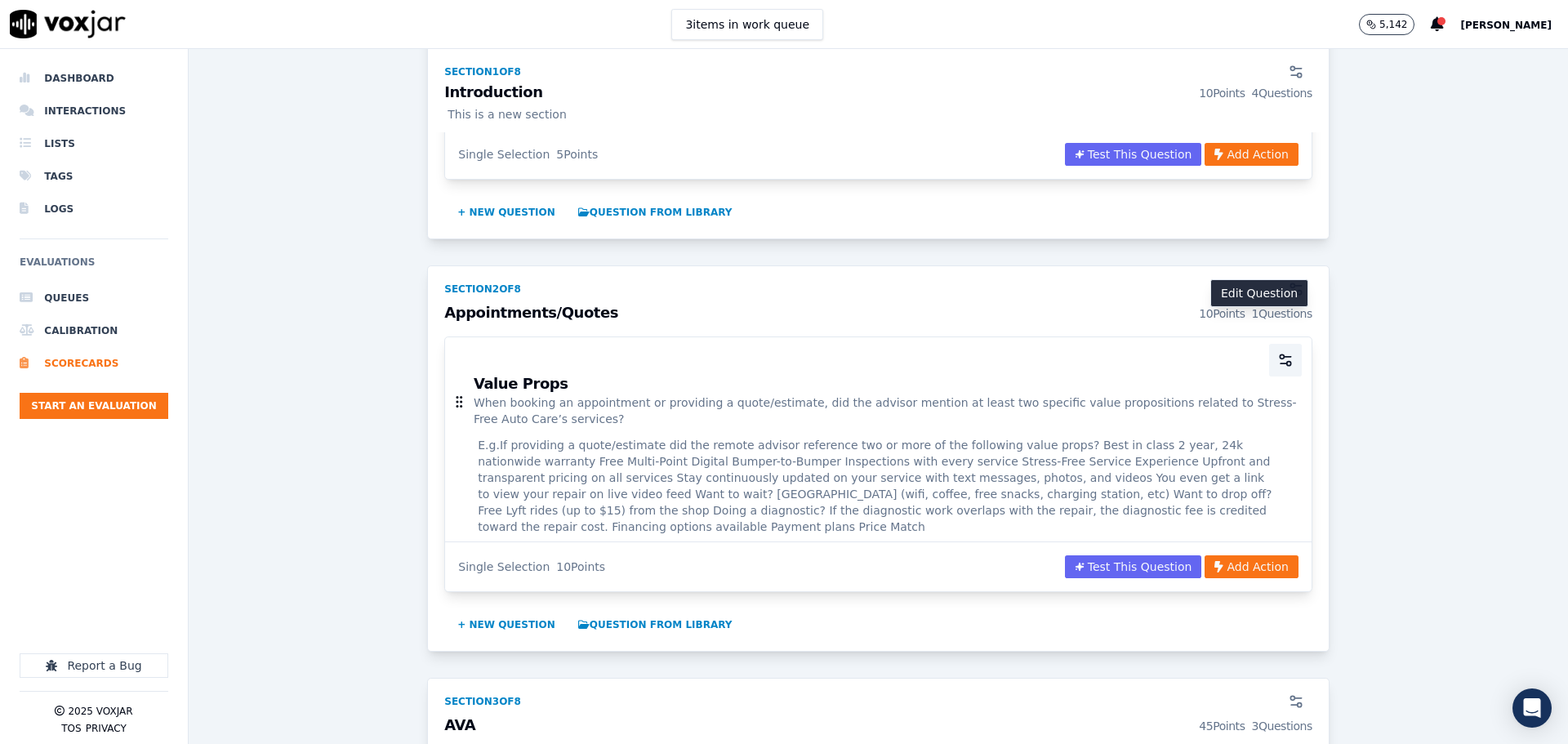
click at [1269, 344] on button "button" at bounding box center [1285, 360] width 33 height 33
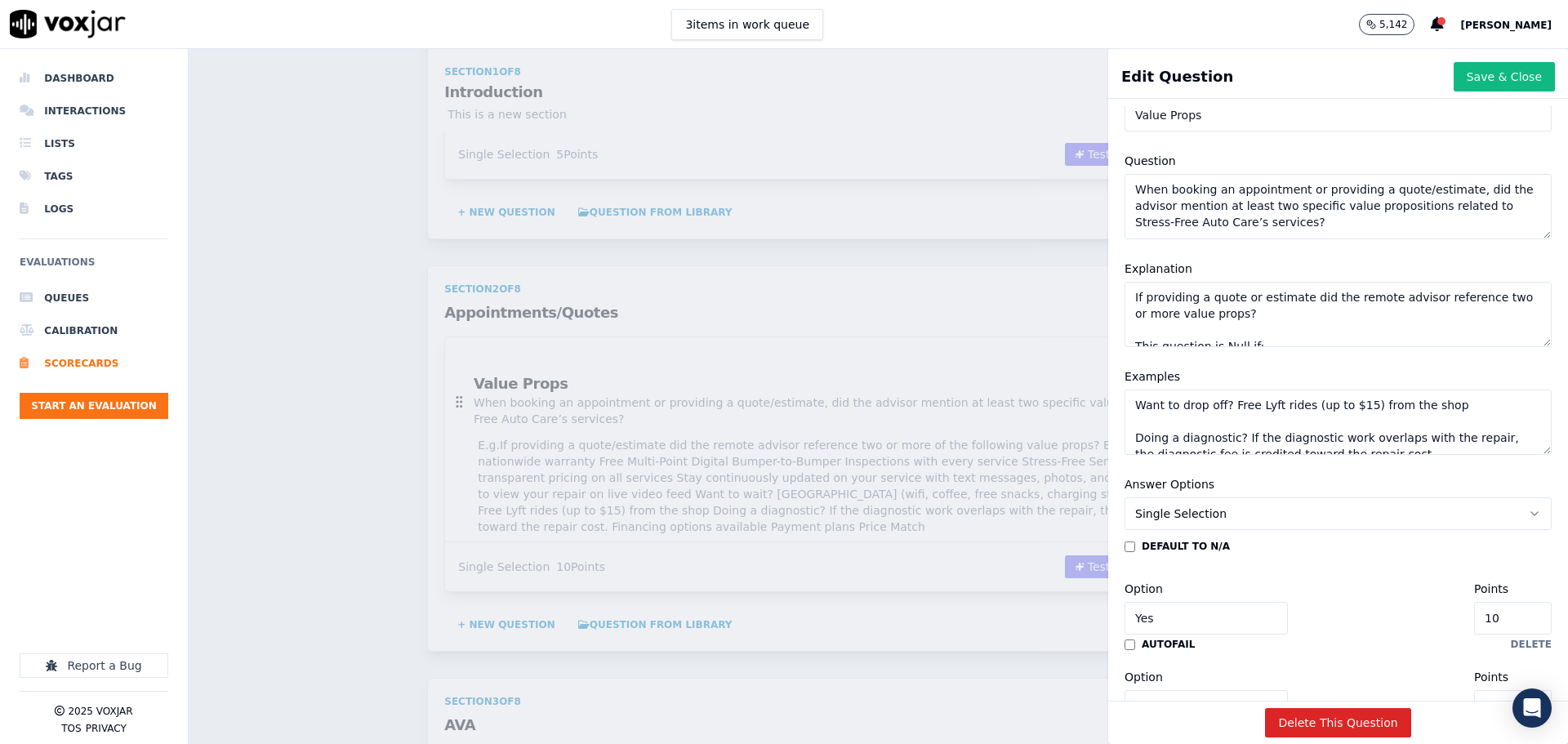
scroll to position [231, 0]
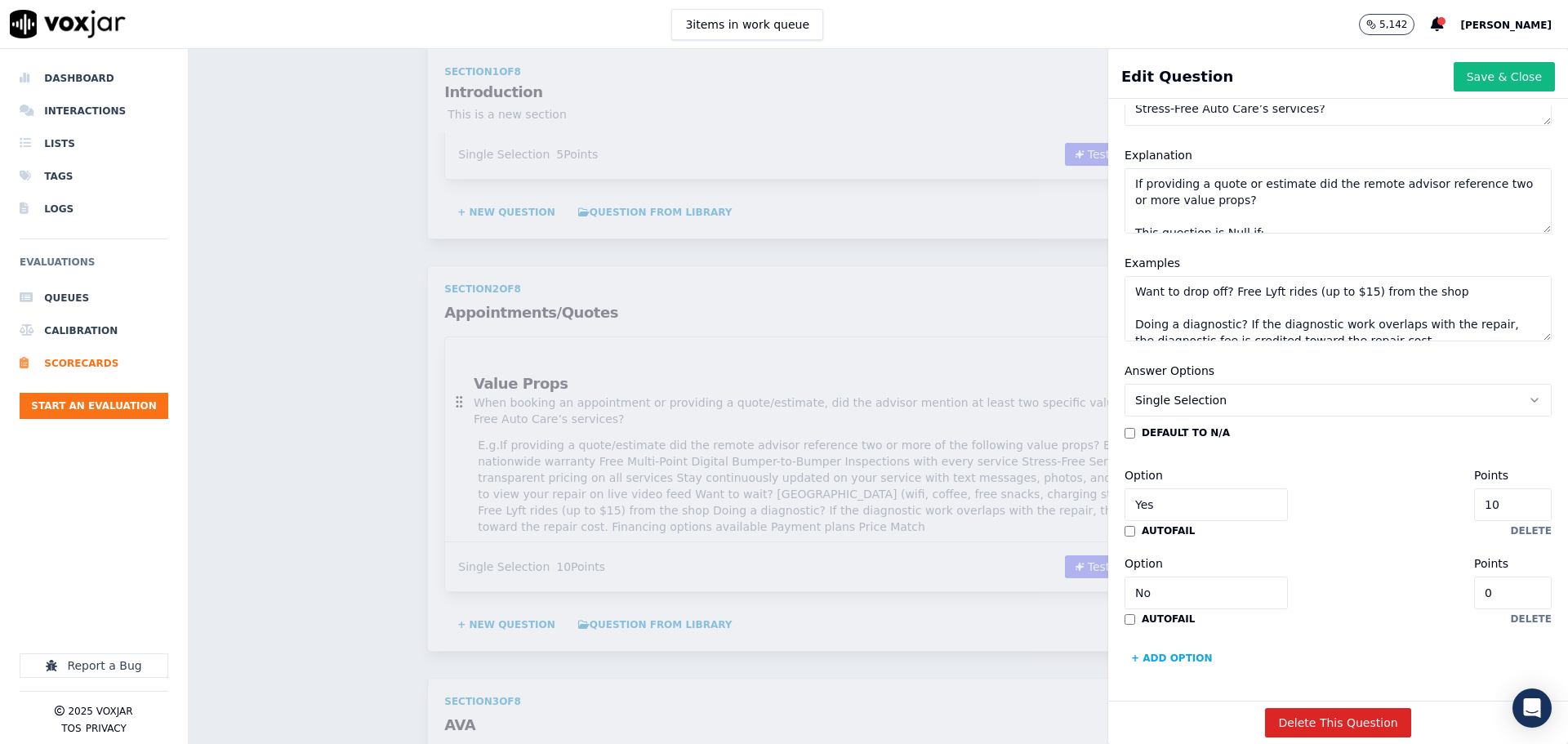
drag, startPoint x: 1456, startPoint y: 450, endPoint x: 1397, endPoint y: 454, distance: 59.1
click at [1397, 465] on div "Option Yes Points 10" at bounding box center [1337, 493] width 427 height 55
type input "20"
click at [1390, 427] on div "default to N/A Option Yes Points 20 autofail delete Option No Points 0 autofail…" at bounding box center [1337, 549] width 427 height 245
click at [1462, 78] on button "Save & Close" at bounding box center [1503, 76] width 102 height 29
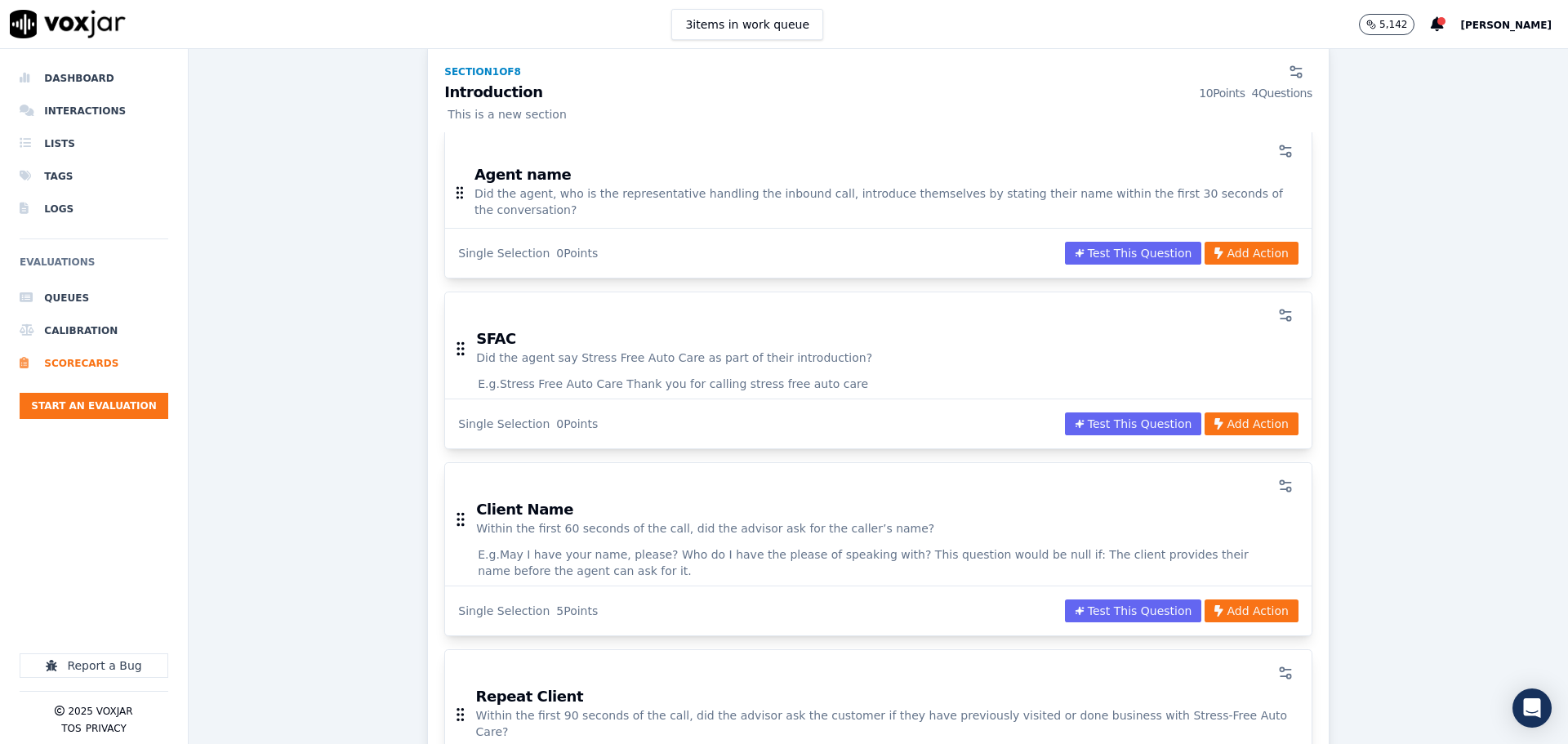
scroll to position [245, 0]
